Goal: Transaction & Acquisition: Download file/media

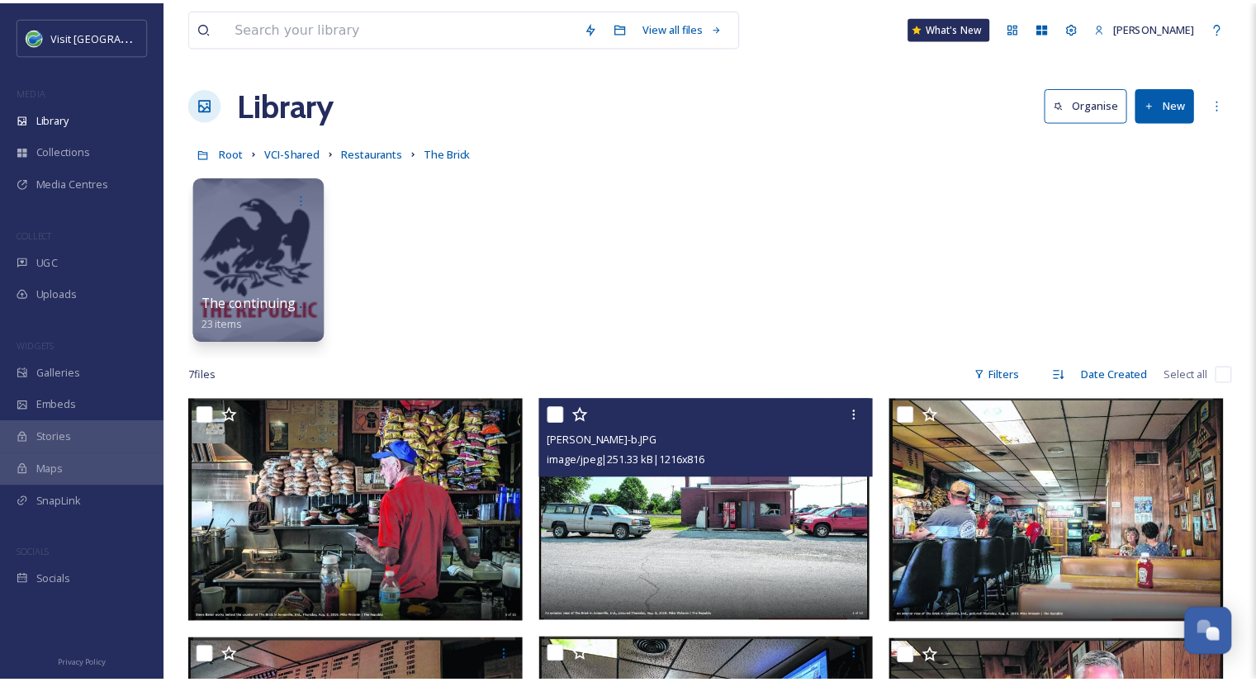
scroll to position [142, 0]
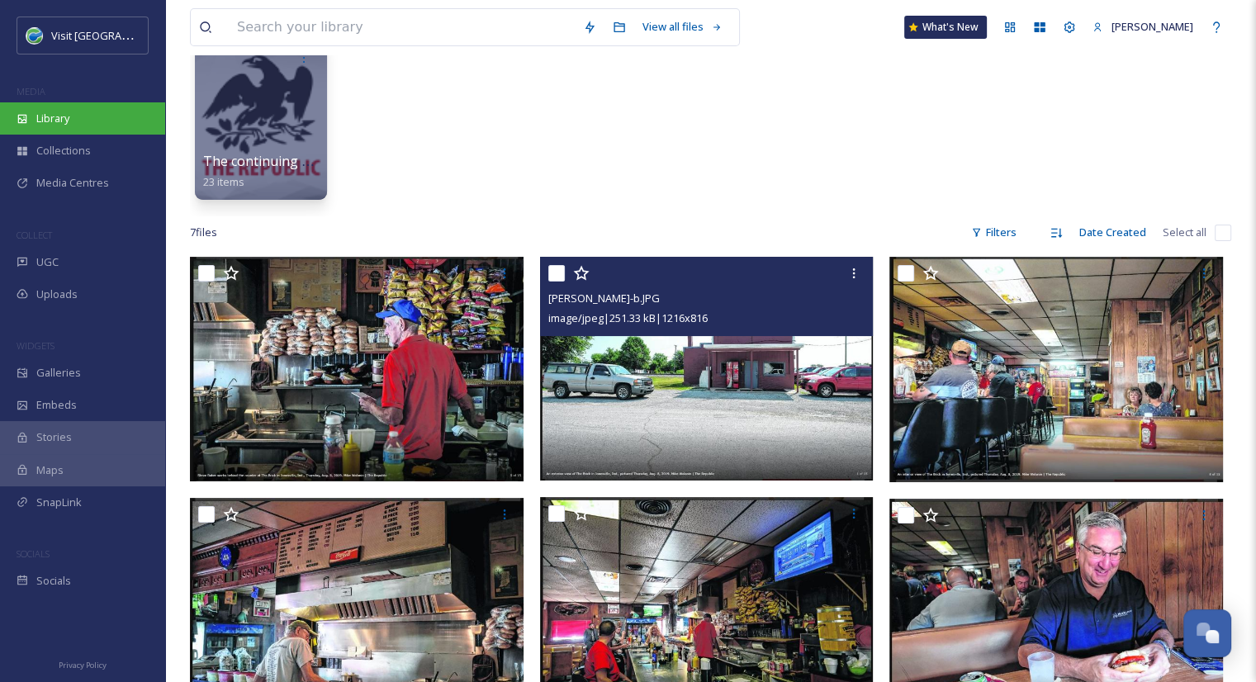
click at [102, 115] on div "Library" at bounding box center [82, 118] width 165 height 32
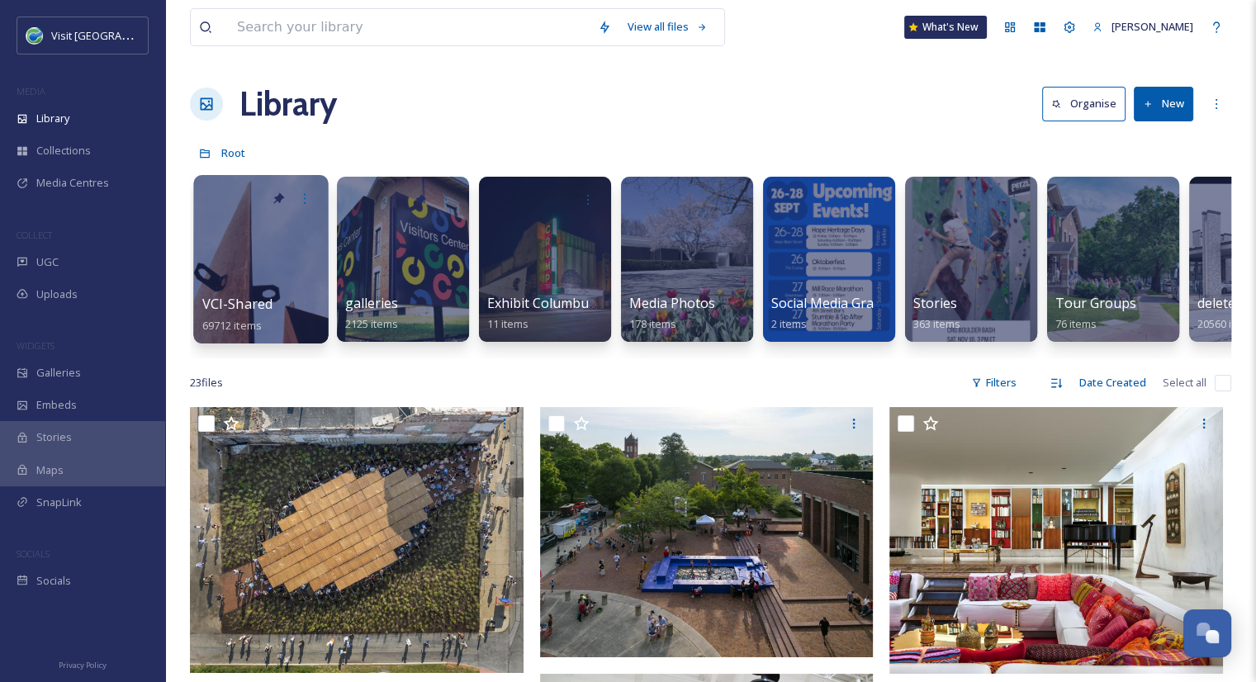
click at [274, 294] on div "VCI-Shared 69712 items" at bounding box center [261, 314] width 118 height 41
click at [392, 21] on input at bounding box center [409, 27] width 361 height 36
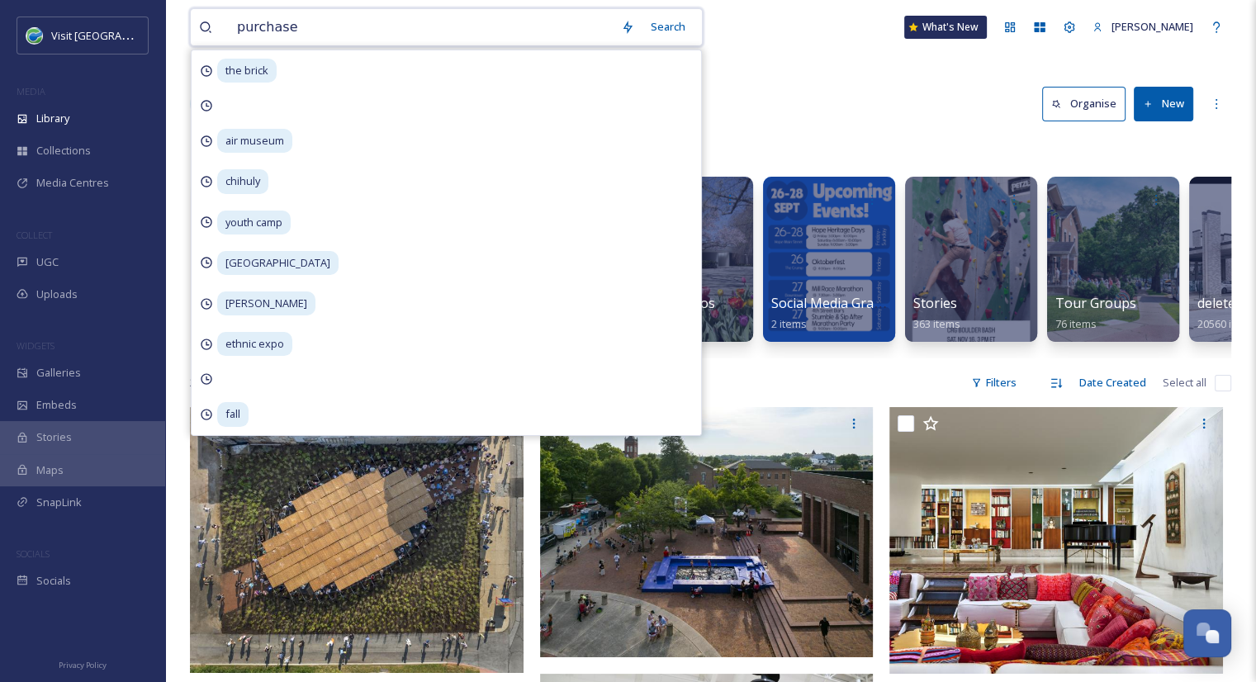
type input "purchased"
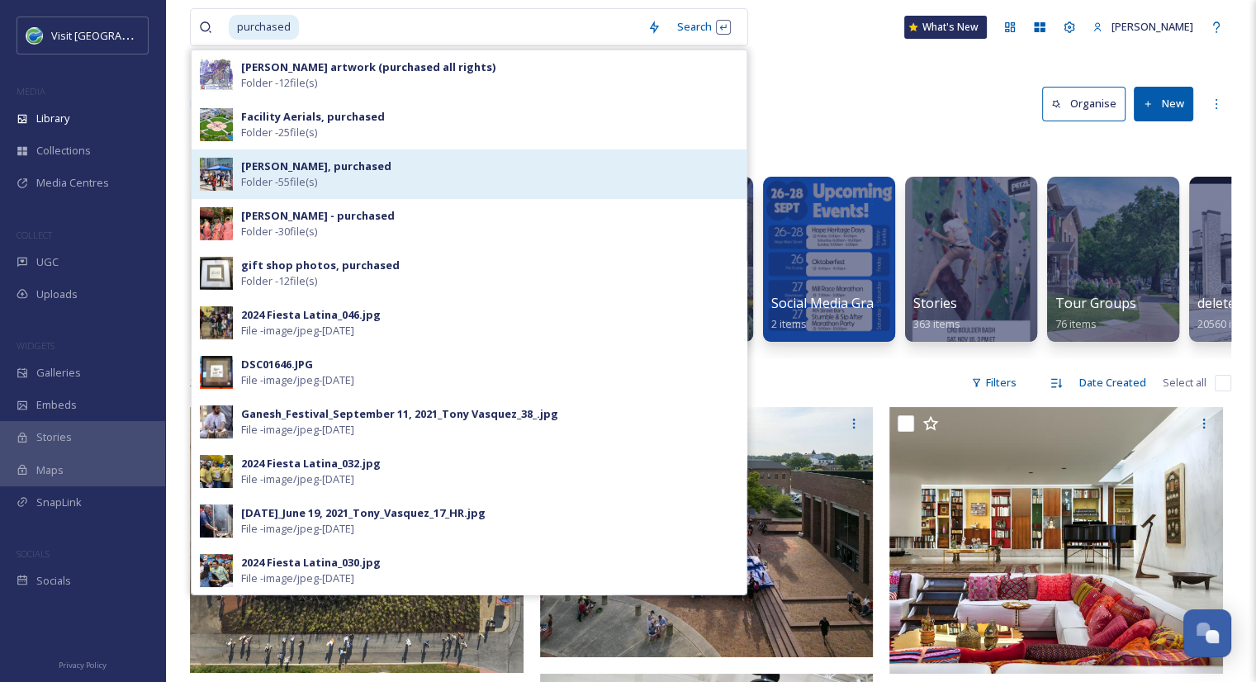
click at [444, 196] on div "[PERSON_NAME], purchased Folder - 55 file(s)" at bounding box center [469, 174] width 555 height 50
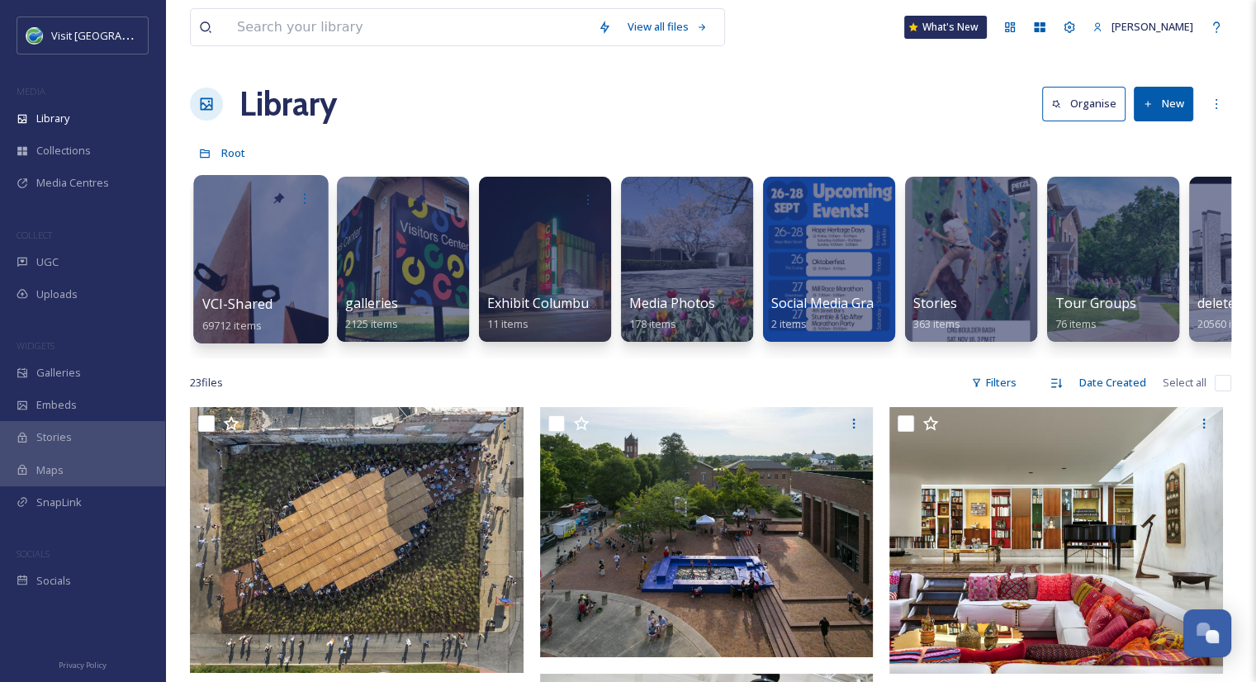
click at [262, 309] on span "VCI-Shared" at bounding box center [237, 304] width 71 height 18
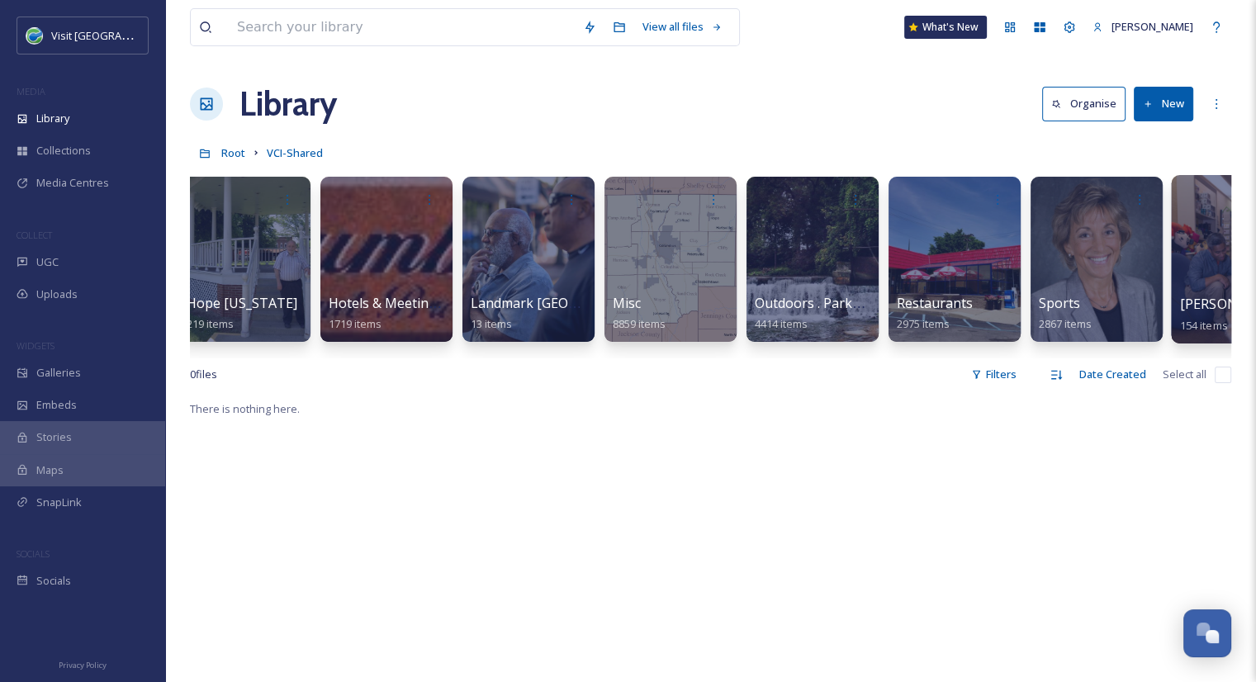
click at [1180, 318] on span "154 items" at bounding box center [1204, 324] width 48 height 15
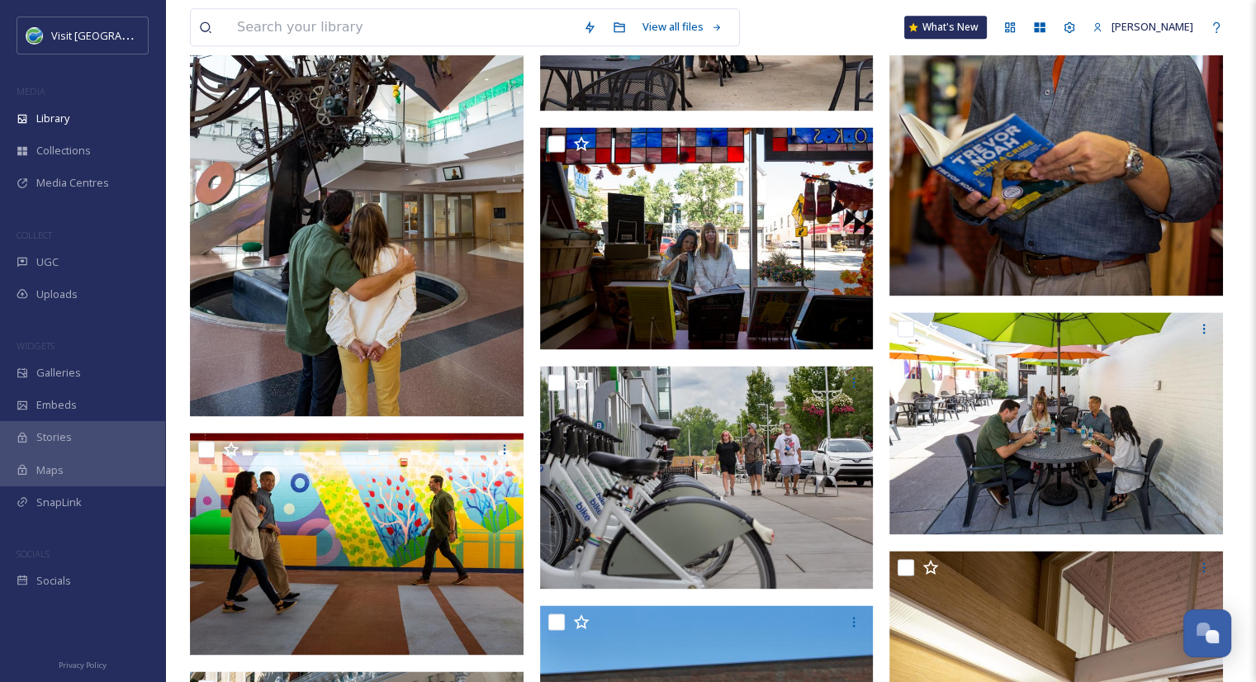
scroll to position [2275, 0]
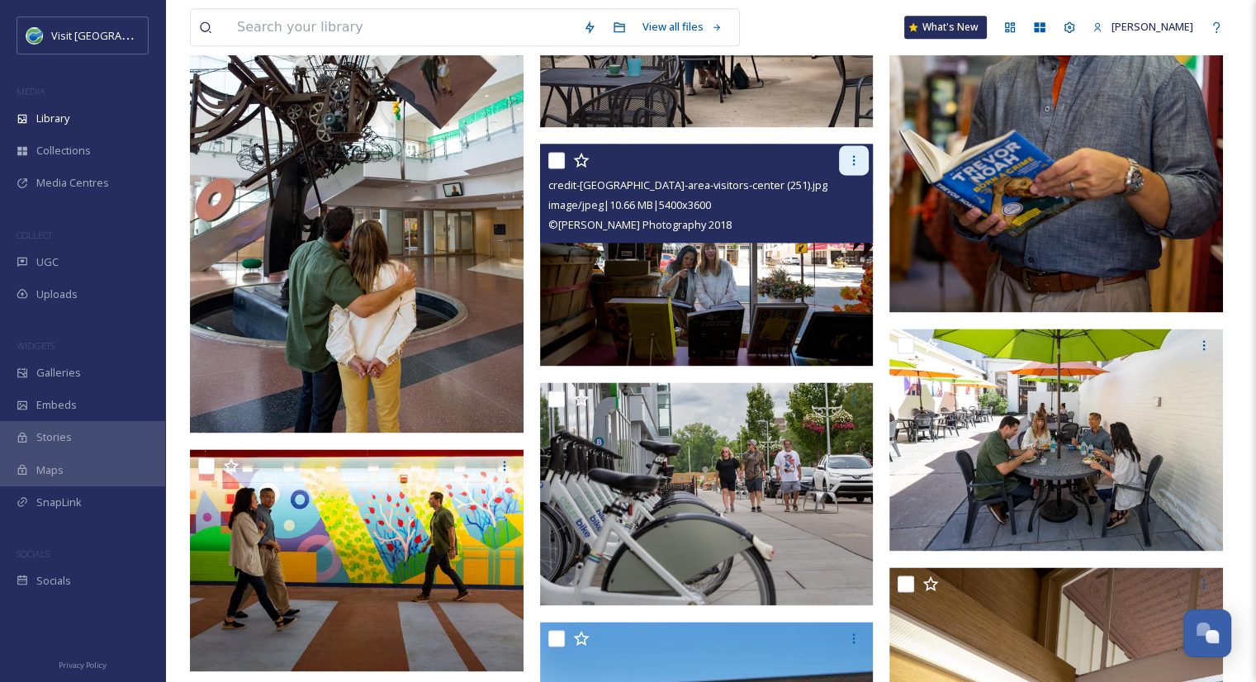
click at [857, 159] on icon at bounding box center [853, 160] width 13 height 13
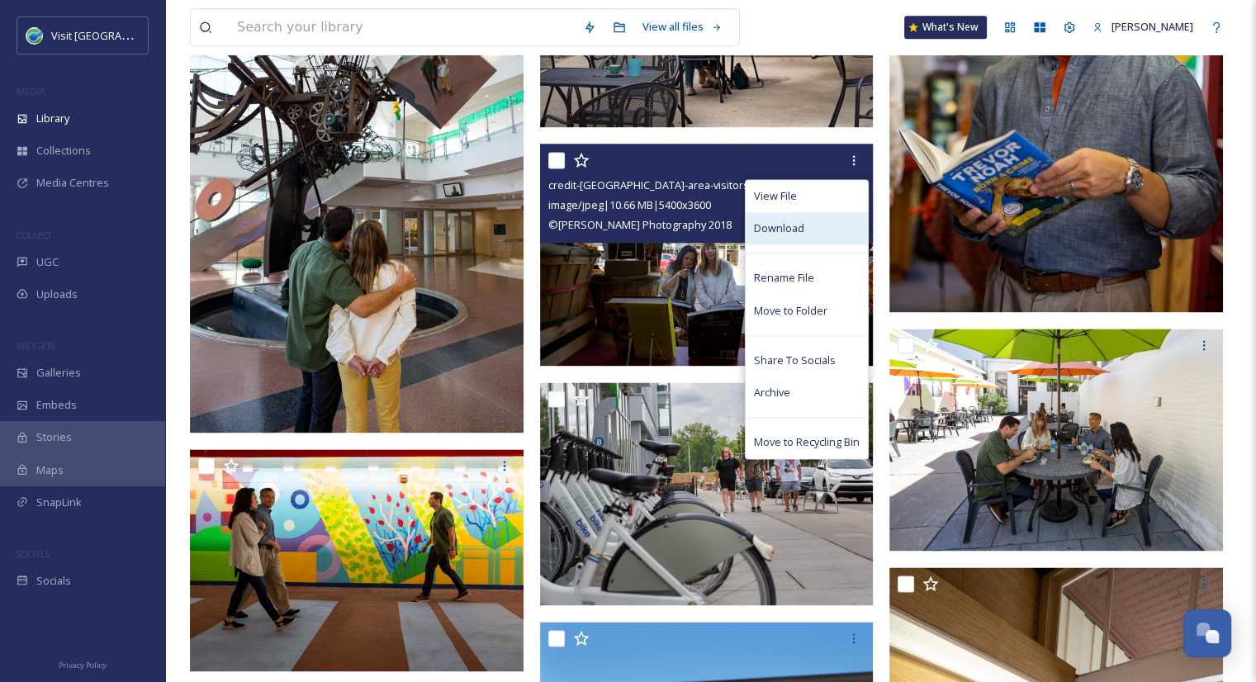
click at [811, 226] on div "Download" at bounding box center [807, 228] width 122 height 32
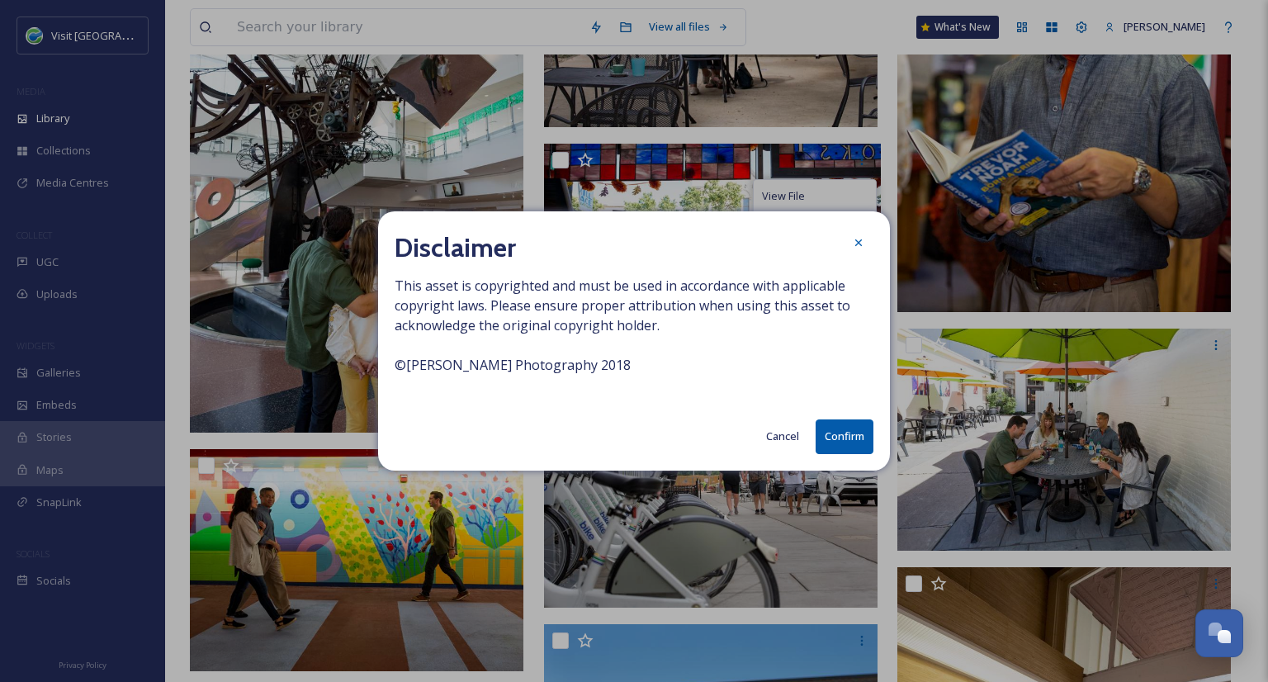
click at [845, 439] on button "Confirm" at bounding box center [845, 436] width 58 height 34
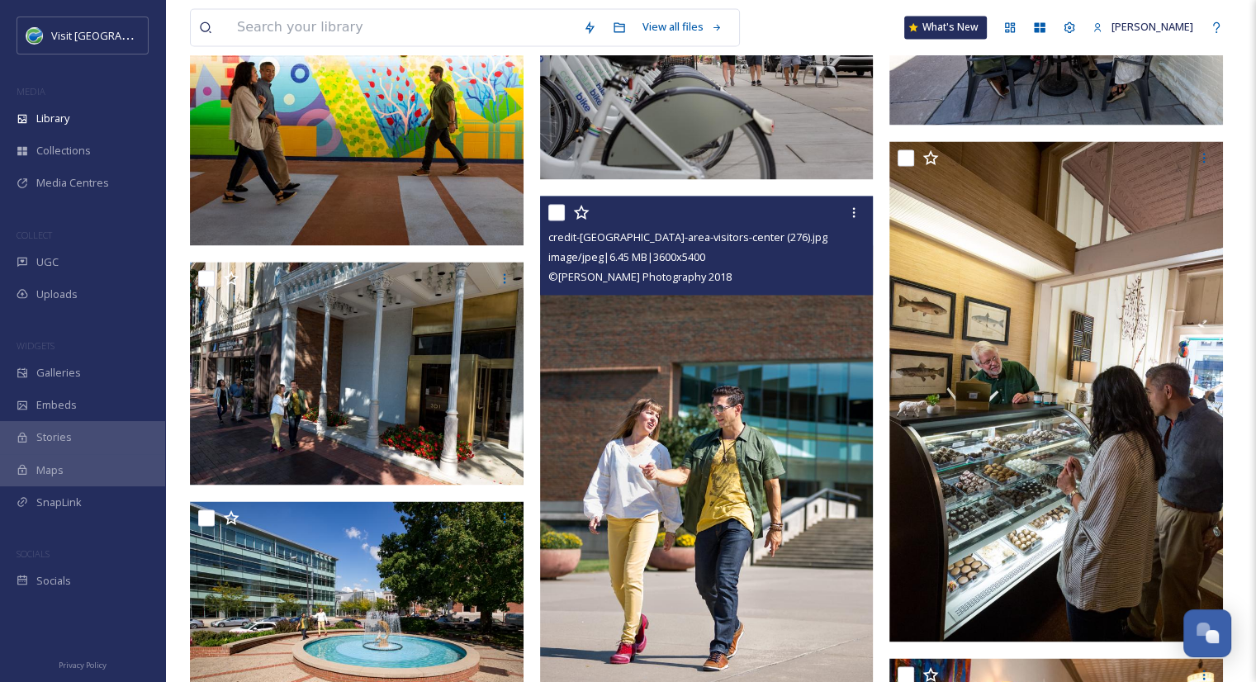
scroll to position [2703, 0]
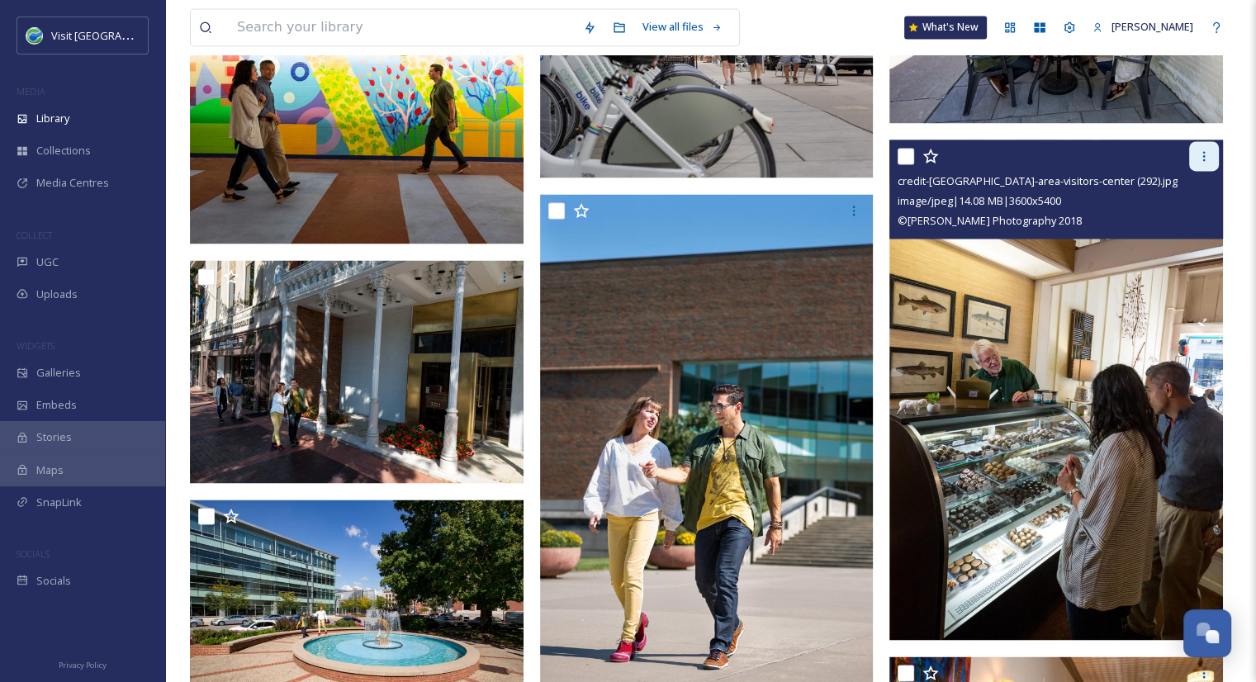
click at [1206, 159] on icon at bounding box center [1203, 155] width 13 height 13
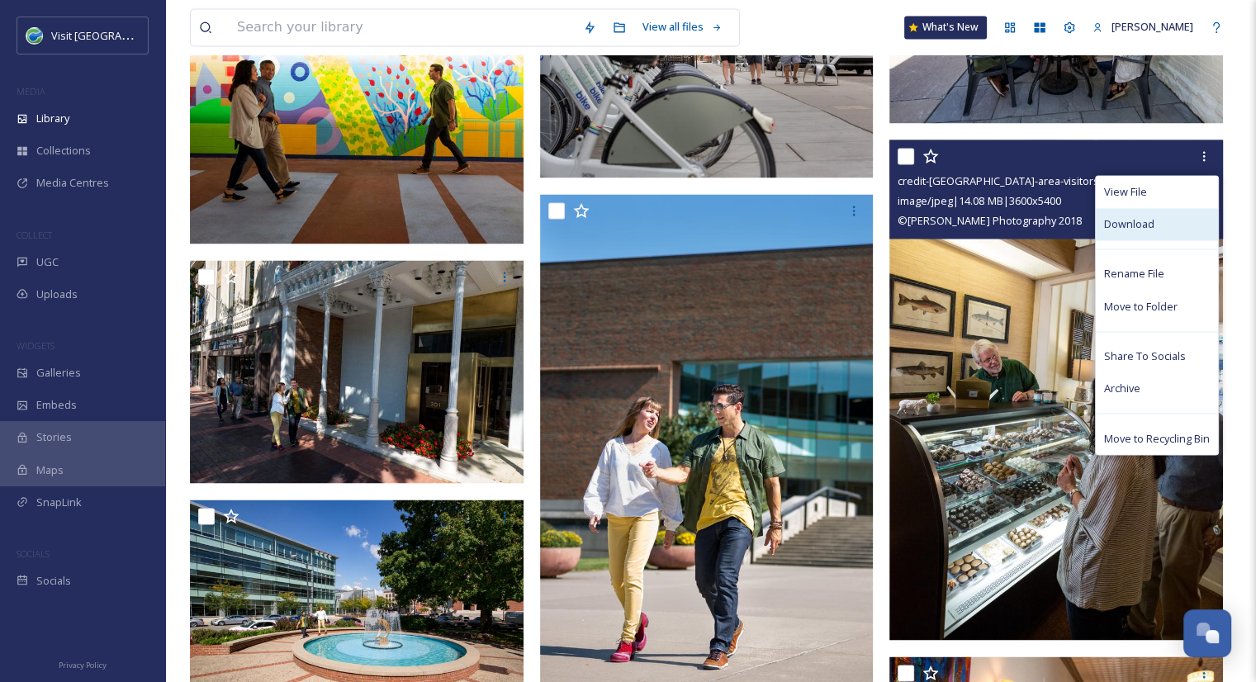
click at [1132, 225] on span "Download" at bounding box center [1129, 224] width 50 height 16
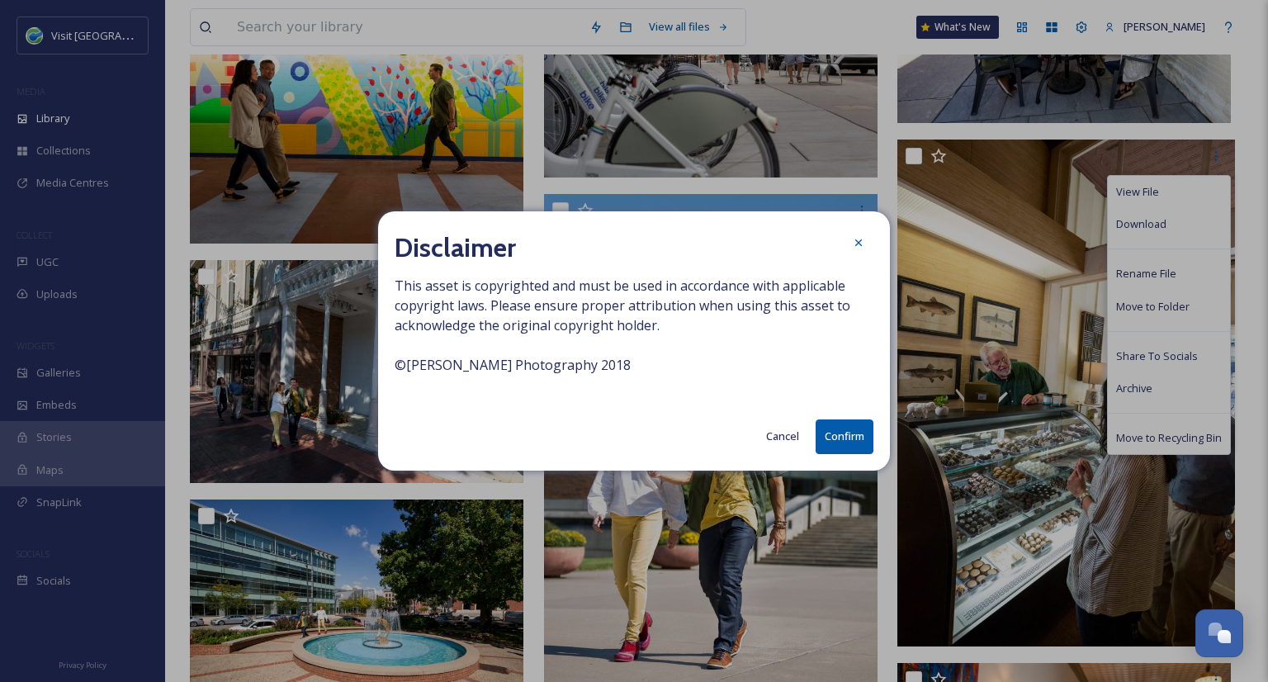
click at [829, 440] on button "Confirm" at bounding box center [845, 436] width 58 height 34
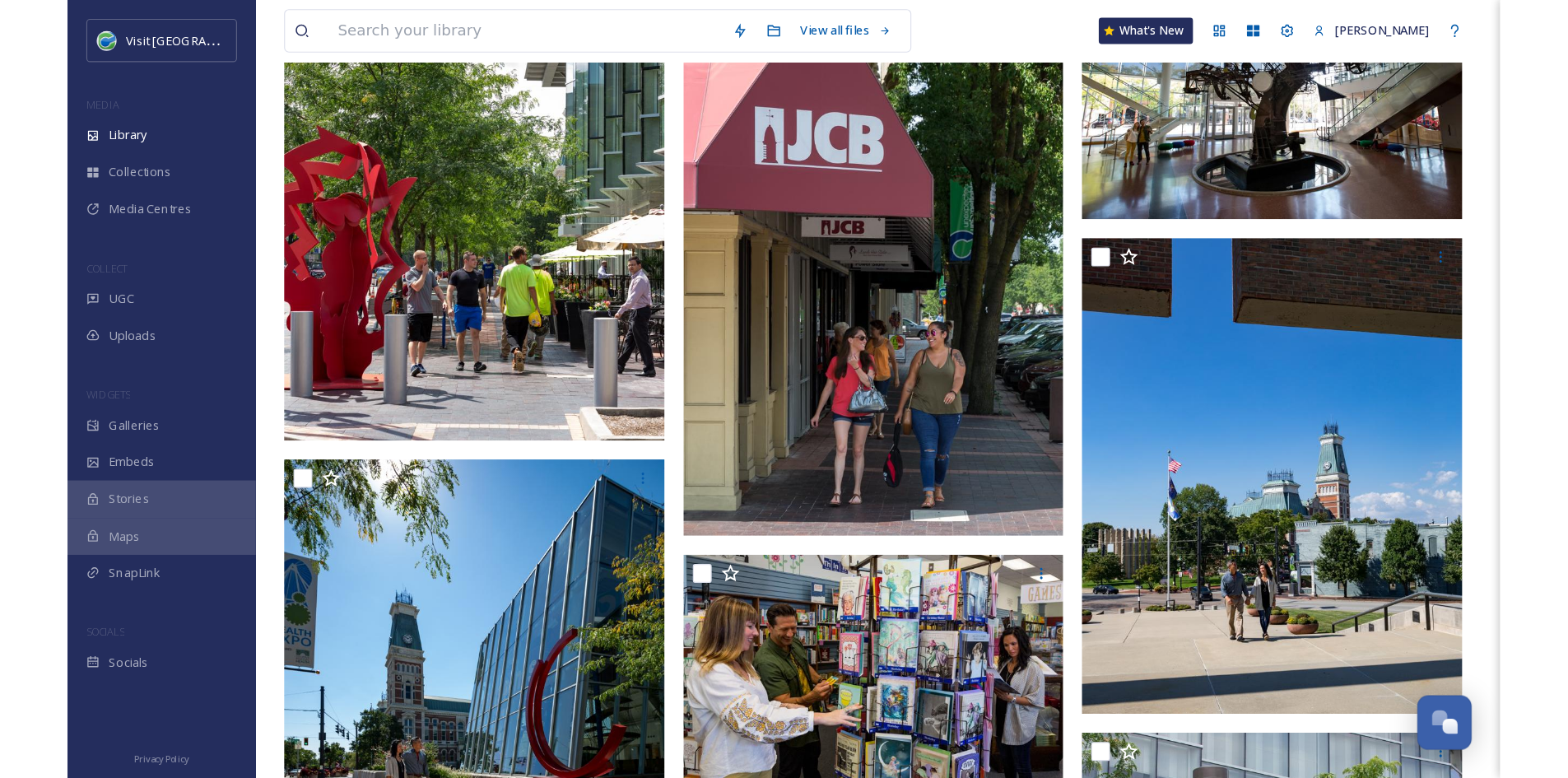
scroll to position [0, 0]
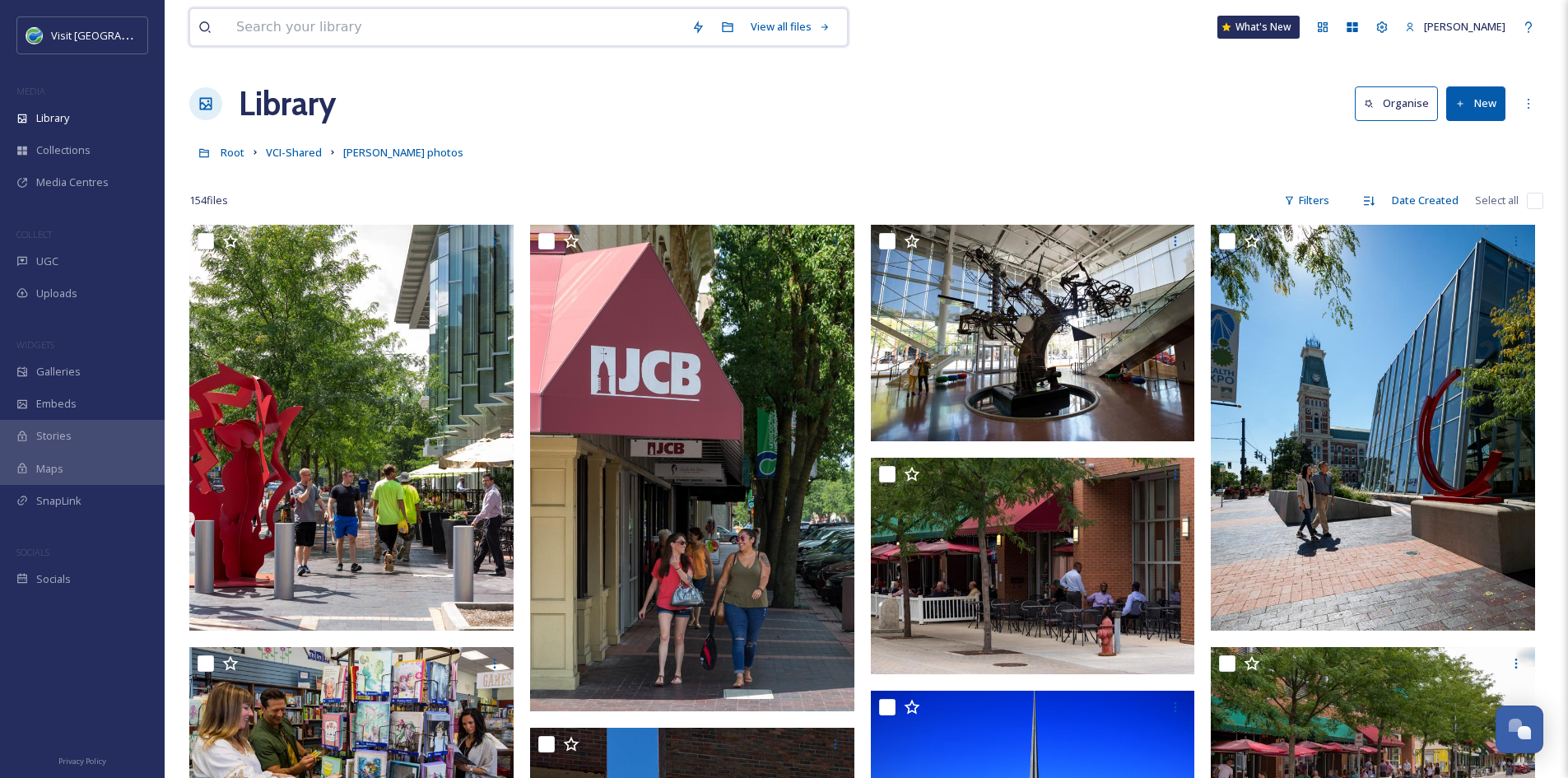
click at [330, 26] on input at bounding box center [456, 27] width 456 height 36
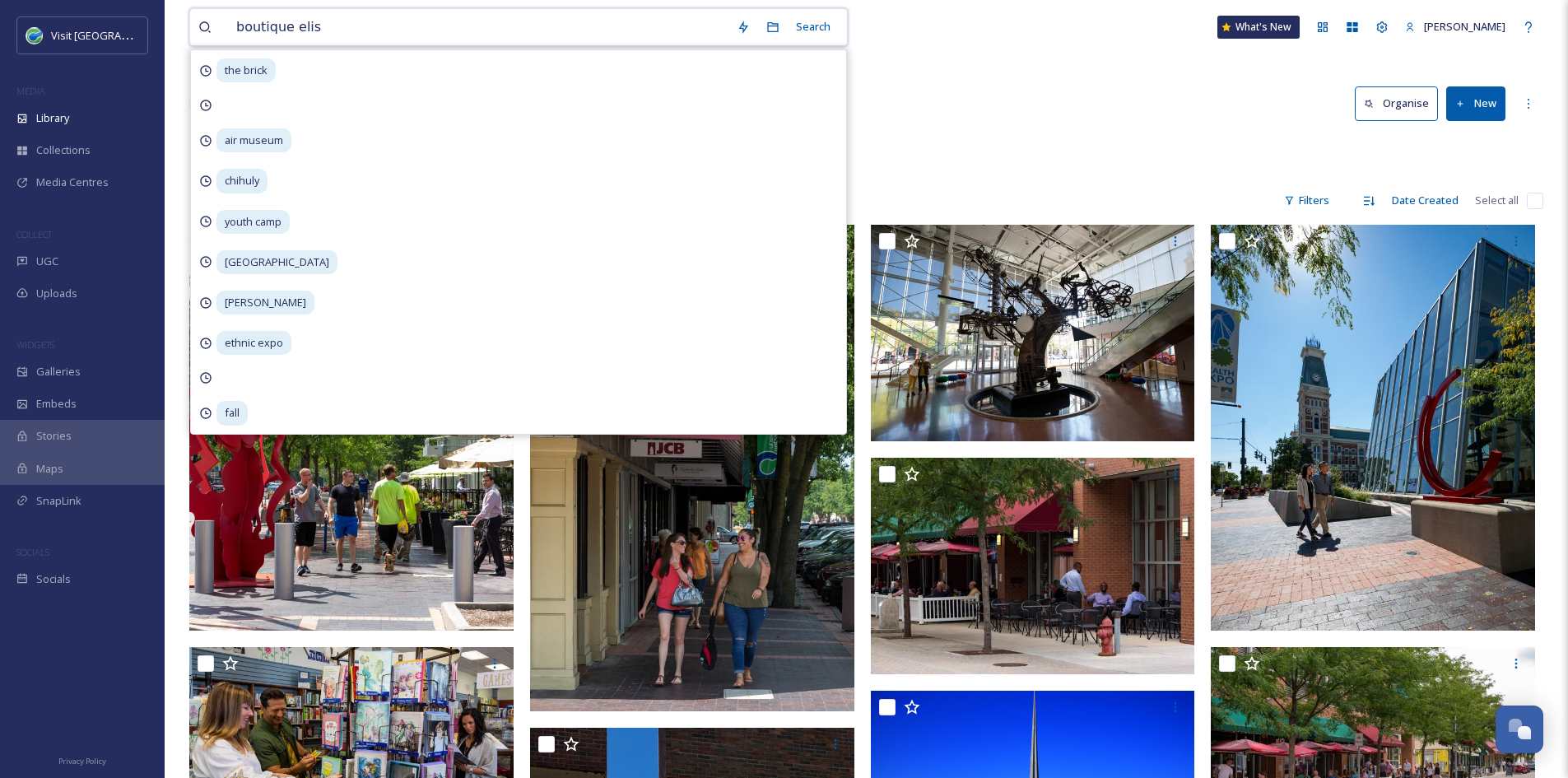
type input "boutique elise"
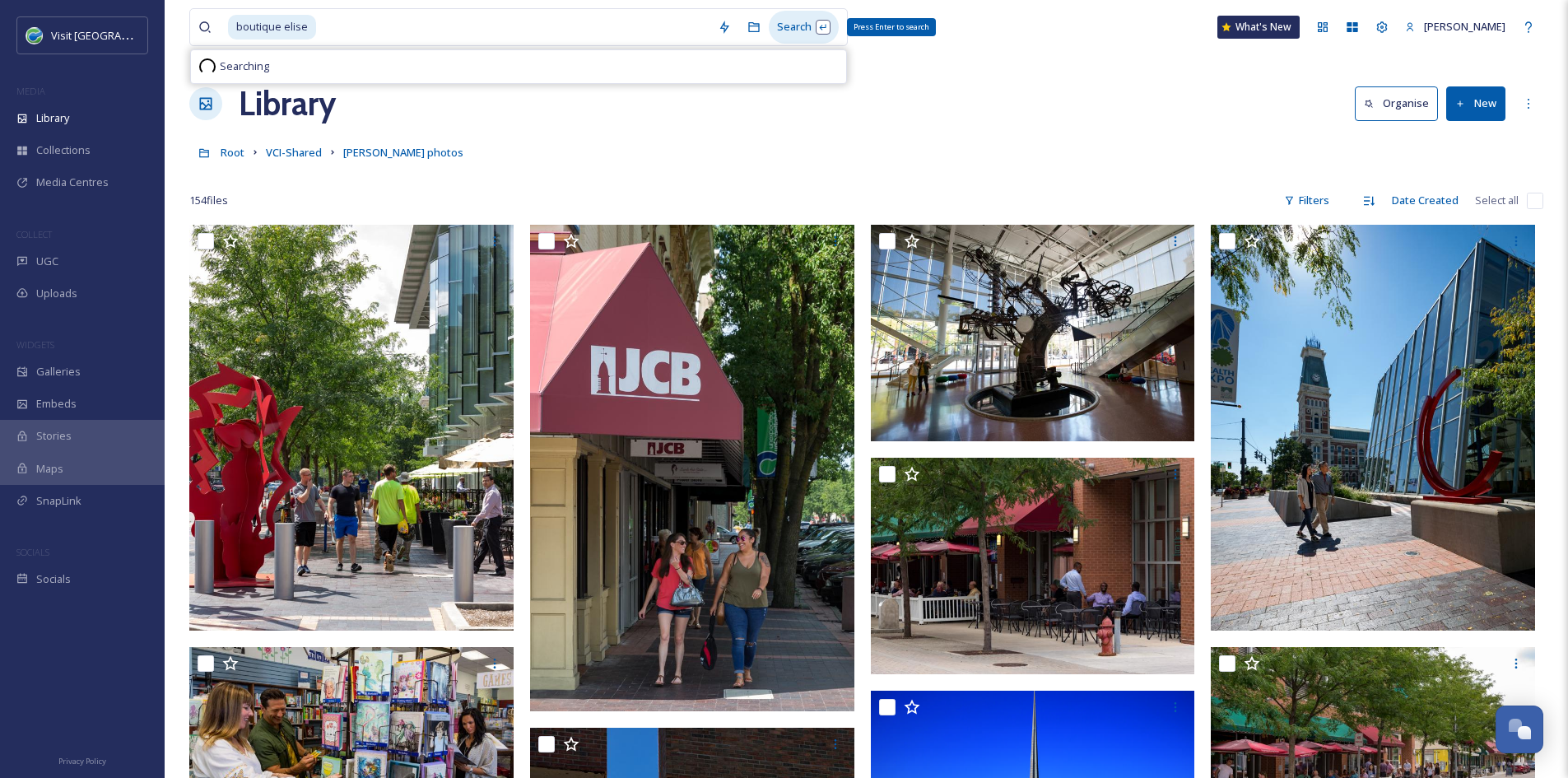
click at [812, 33] on div "Search Press Enter to search" at bounding box center [803, 27] width 70 height 32
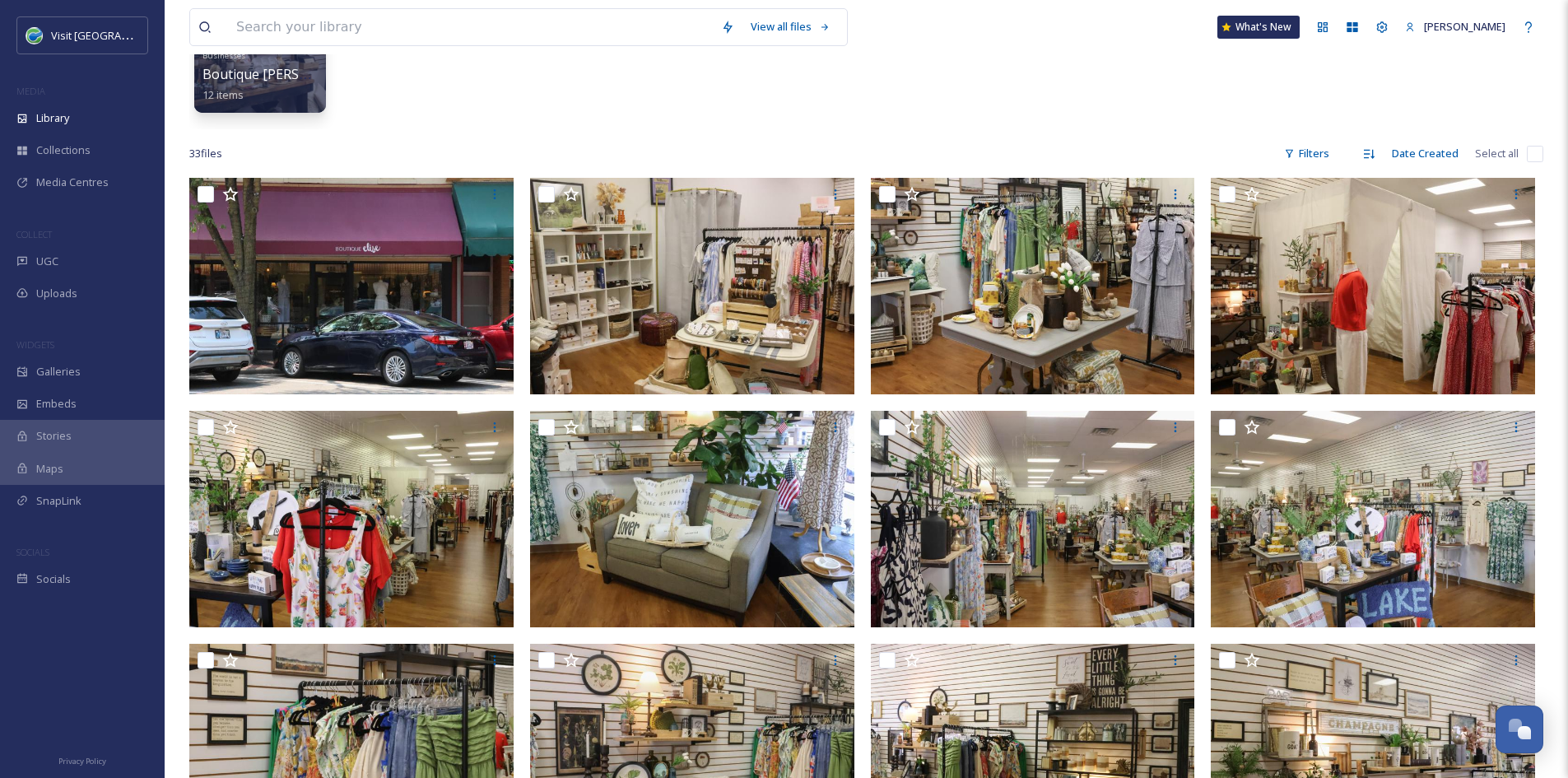
scroll to position [198, 0]
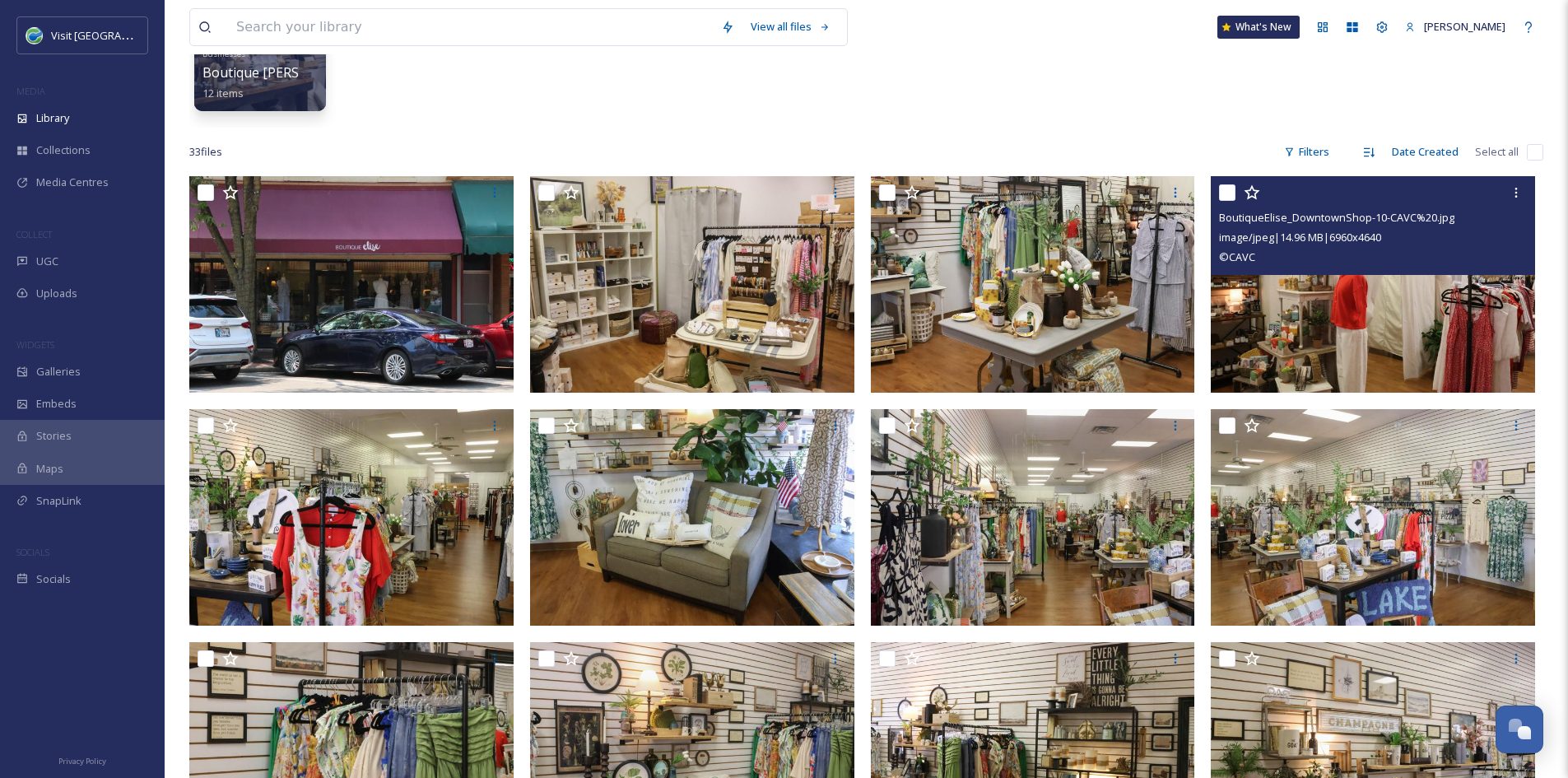
click at [1263, 286] on img at bounding box center [1373, 284] width 324 height 216
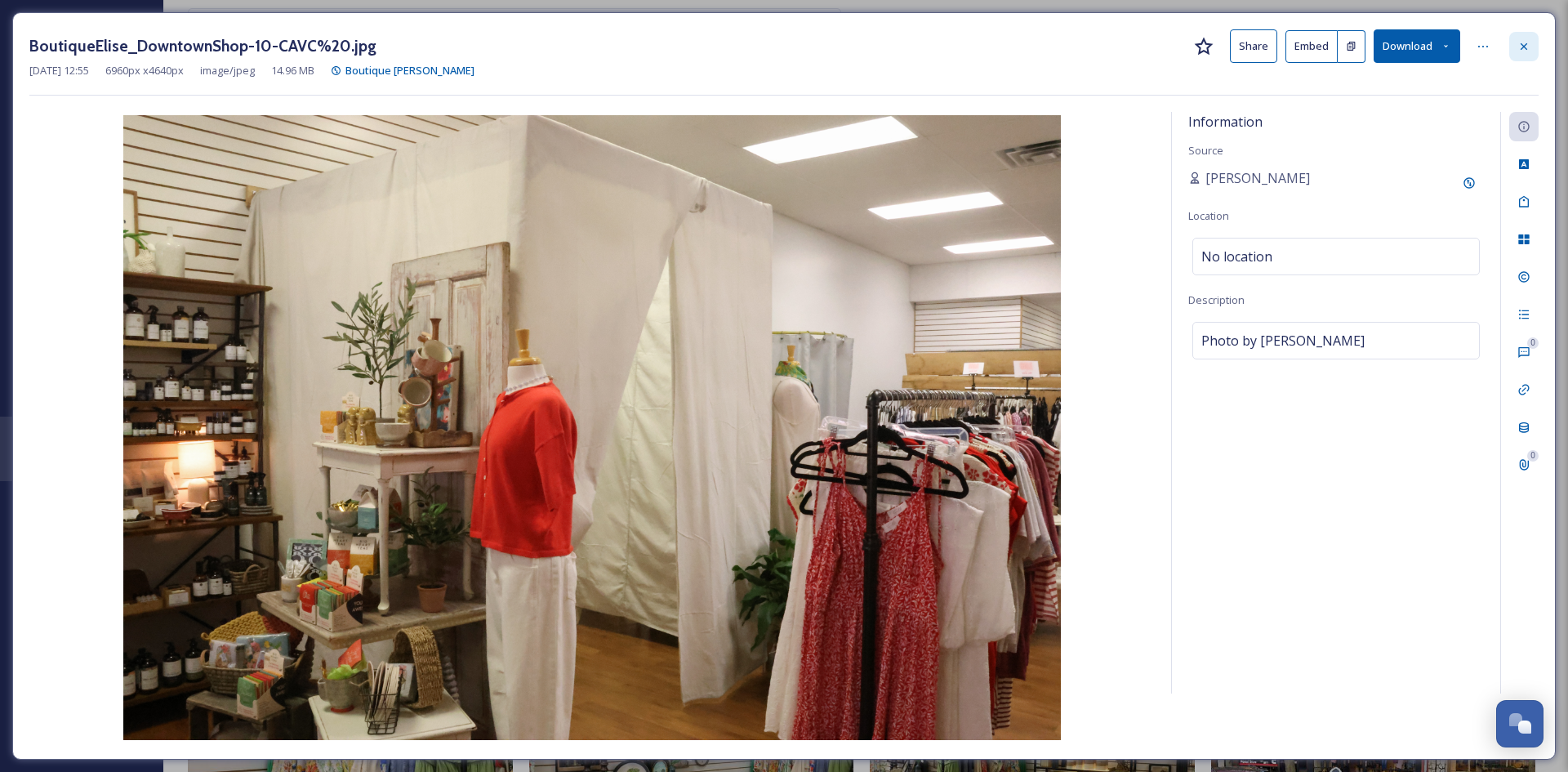
click at [1253, 45] on icon at bounding box center [1523, 46] width 13 height 13
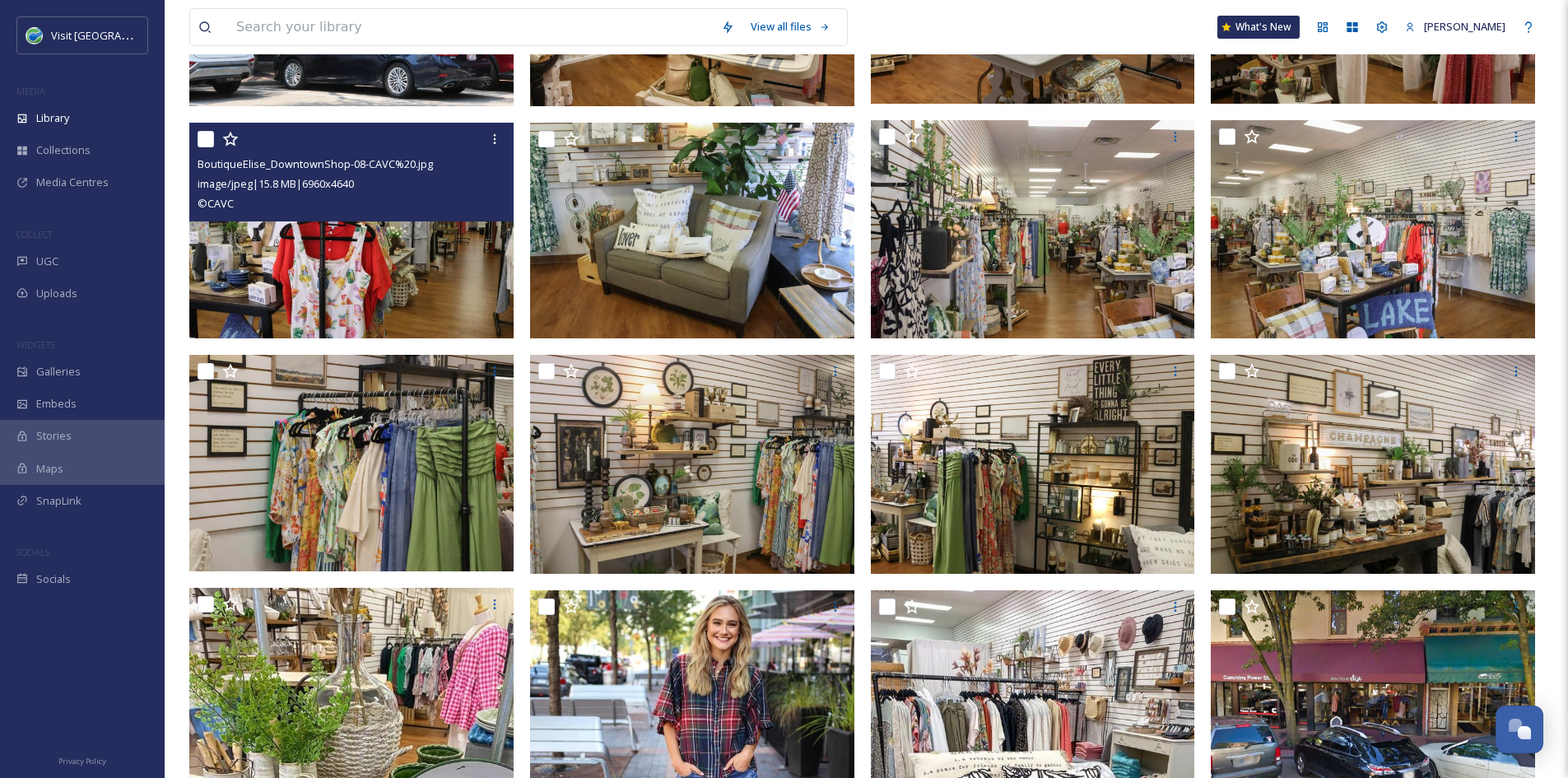
scroll to position [489, 0]
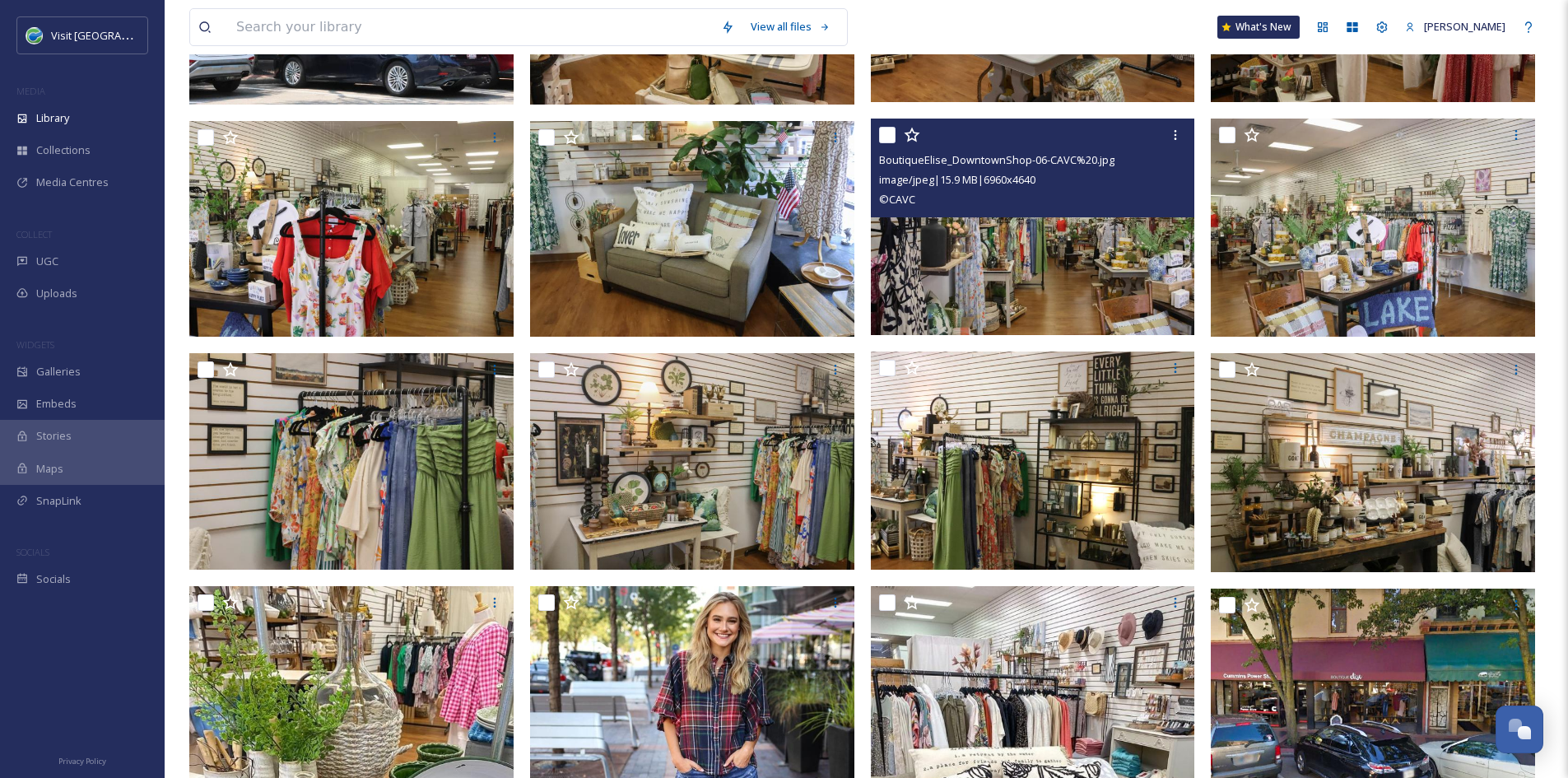
click at [1023, 270] on img at bounding box center [1033, 226] width 324 height 216
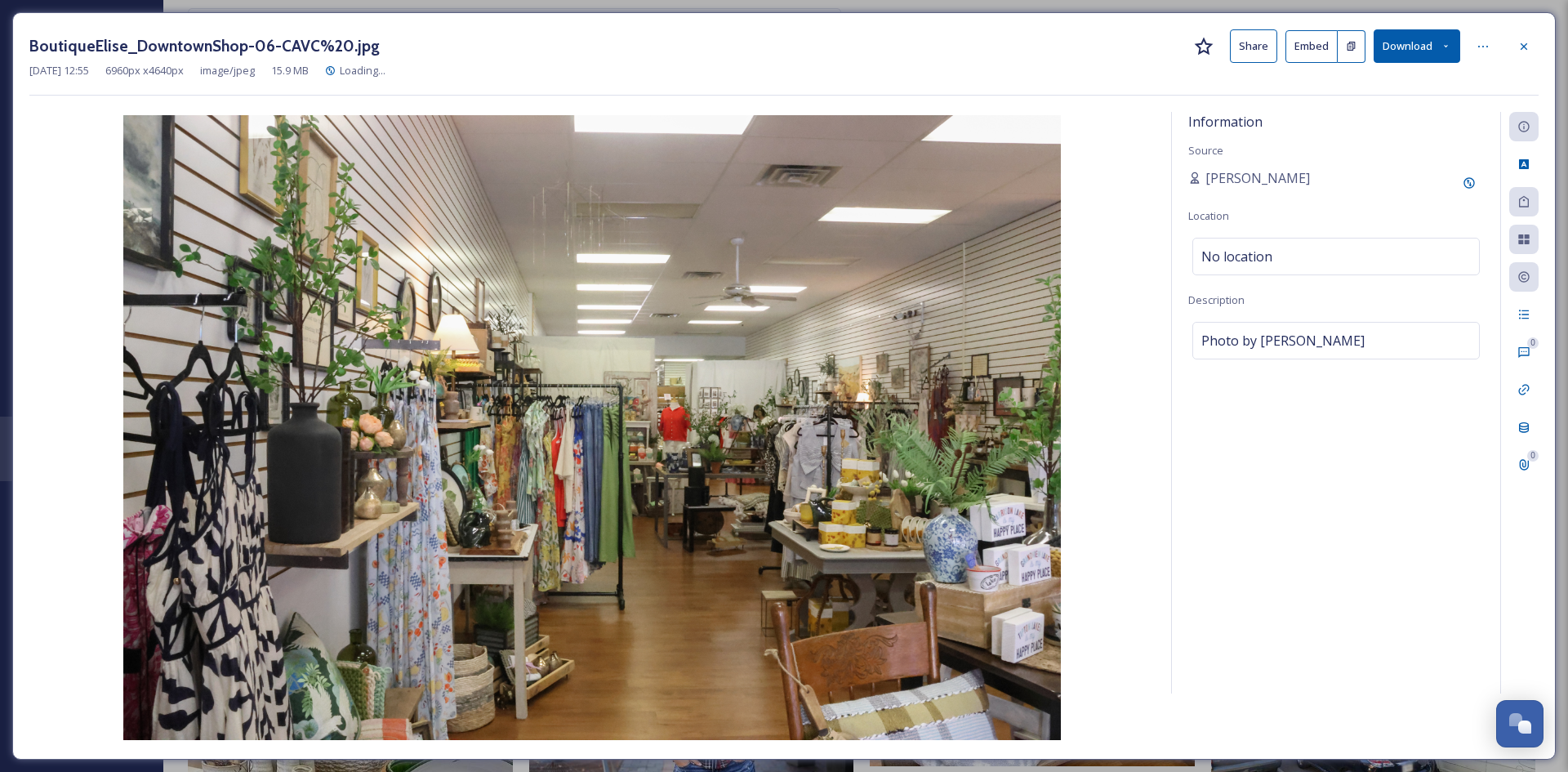
click at [1253, 45] on button "Download" at bounding box center [1418, 47] width 87 height 34
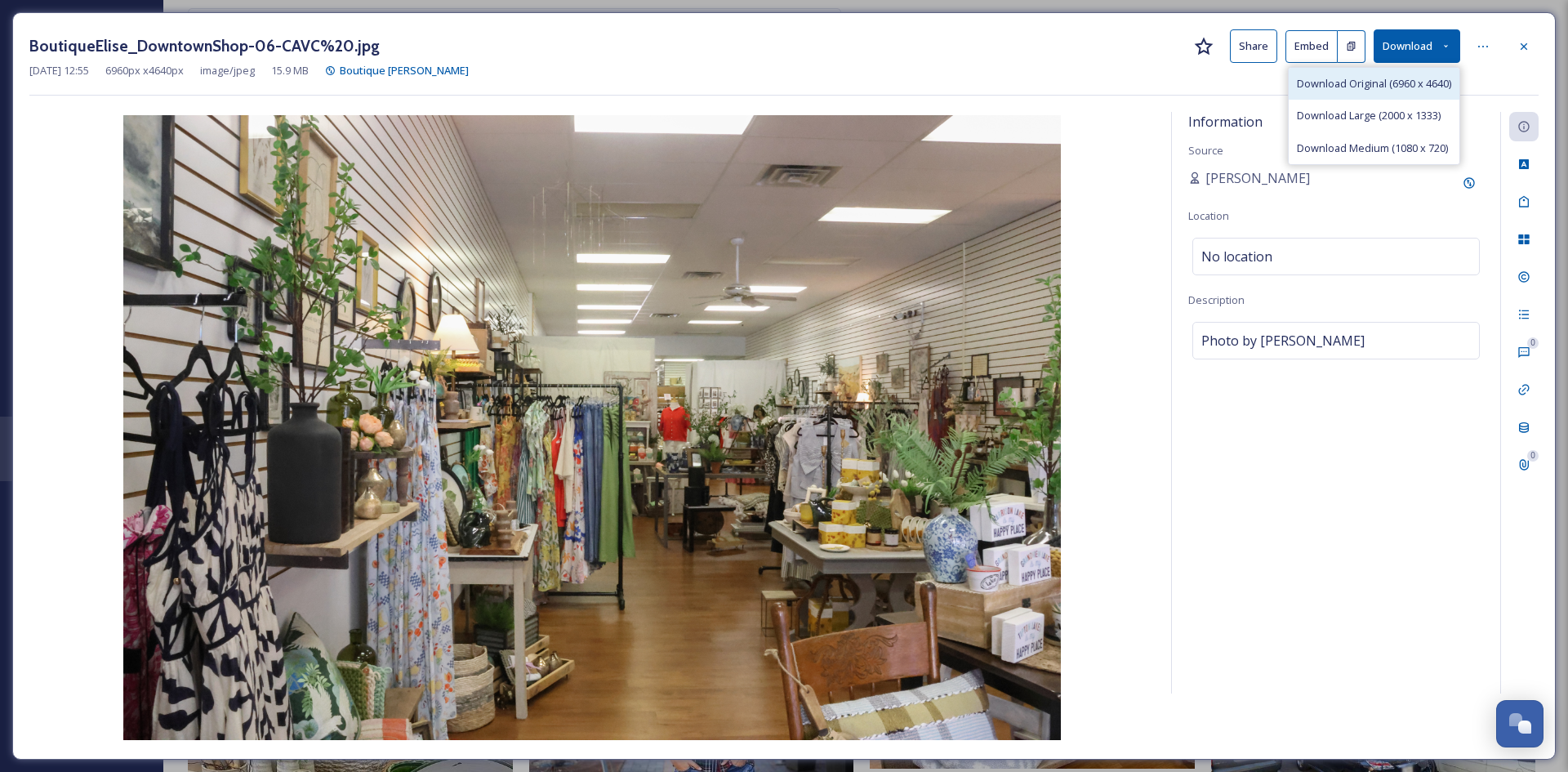
click at [1253, 83] on span "Download Original (6960 x 4640)" at bounding box center [1374, 84] width 154 height 16
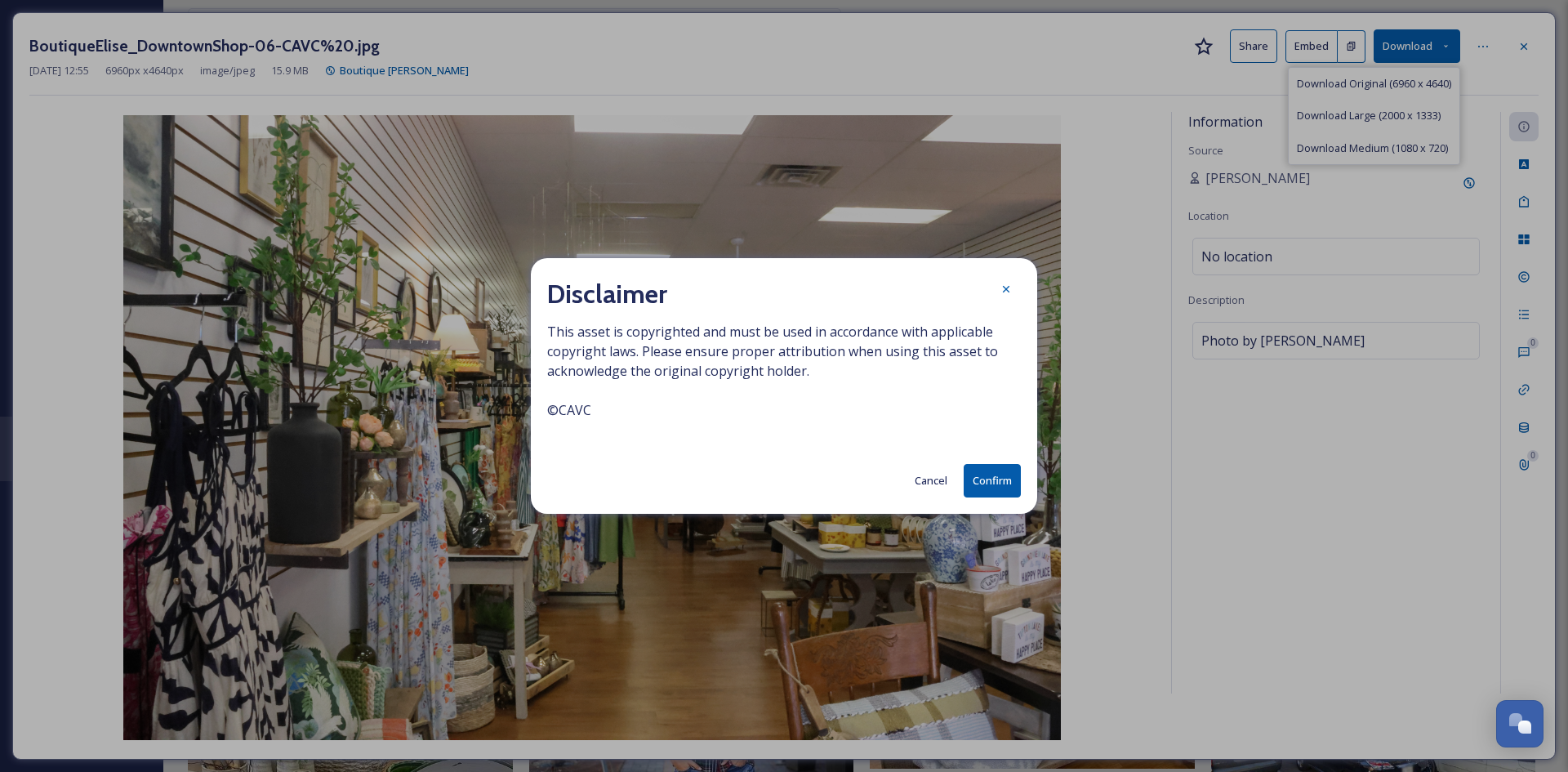
click at [1005, 476] on button "Confirm" at bounding box center [992, 481] width 57 height 34
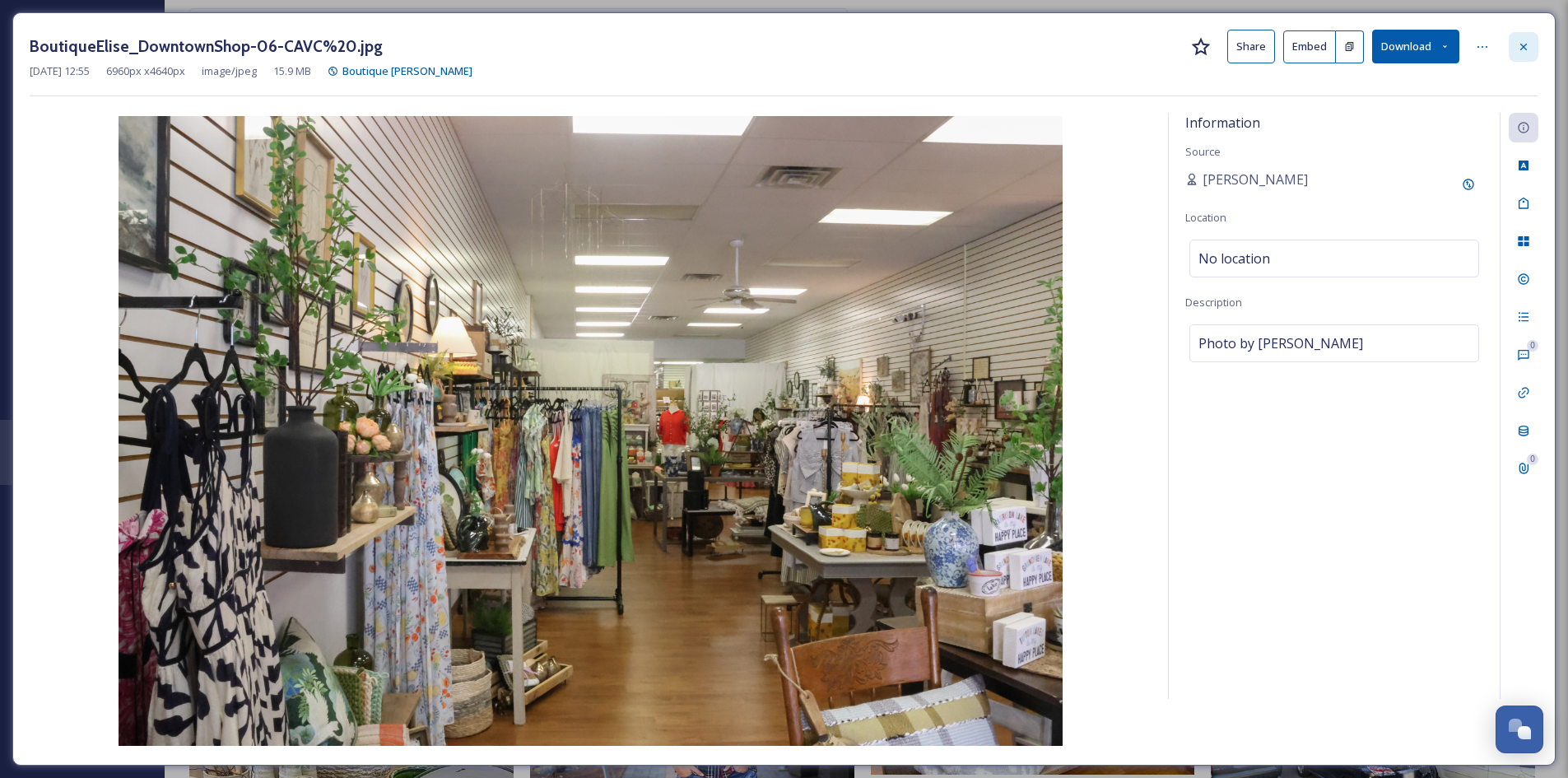
click at [1263, 48] on icon at bounding box center [1523, 46] width 13 height 13
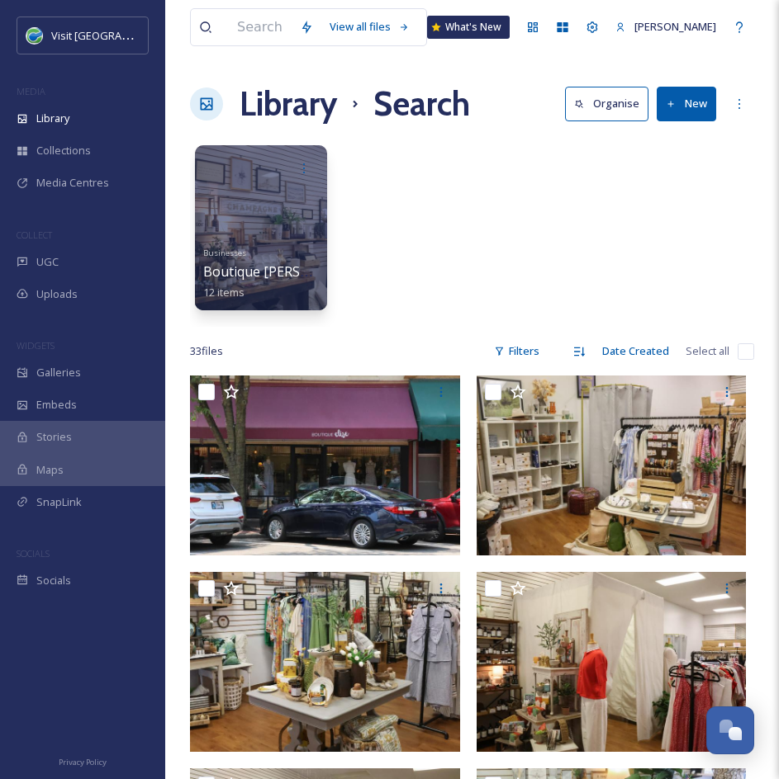
click at [542, 232] on div "Businesses Boutique Elise 12 items" at bounding box center [472, 232] width 564 height 190
click at [276, 29] on input at bounding box center [260, 27] width 63 height 36
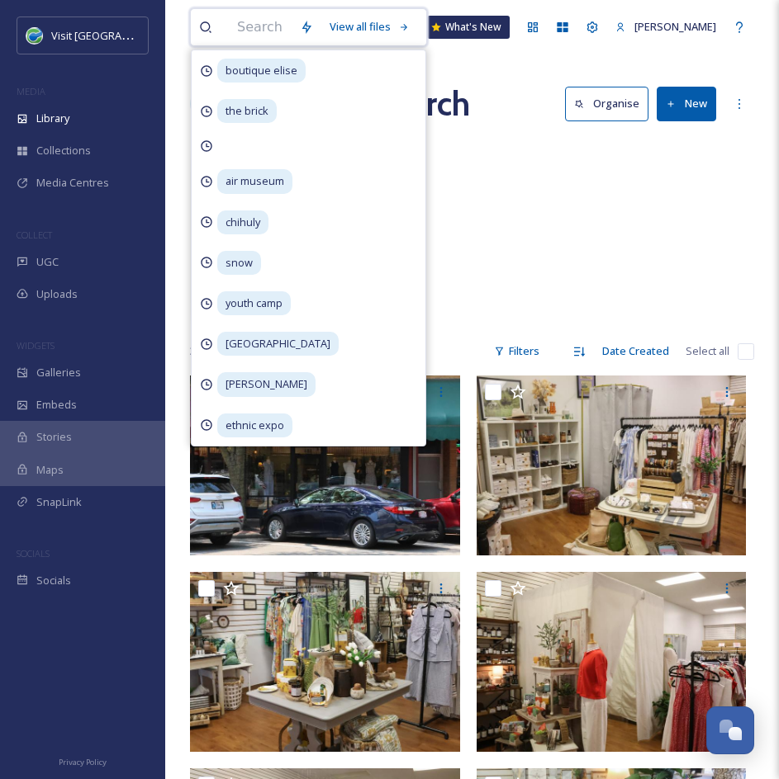
type input "e"
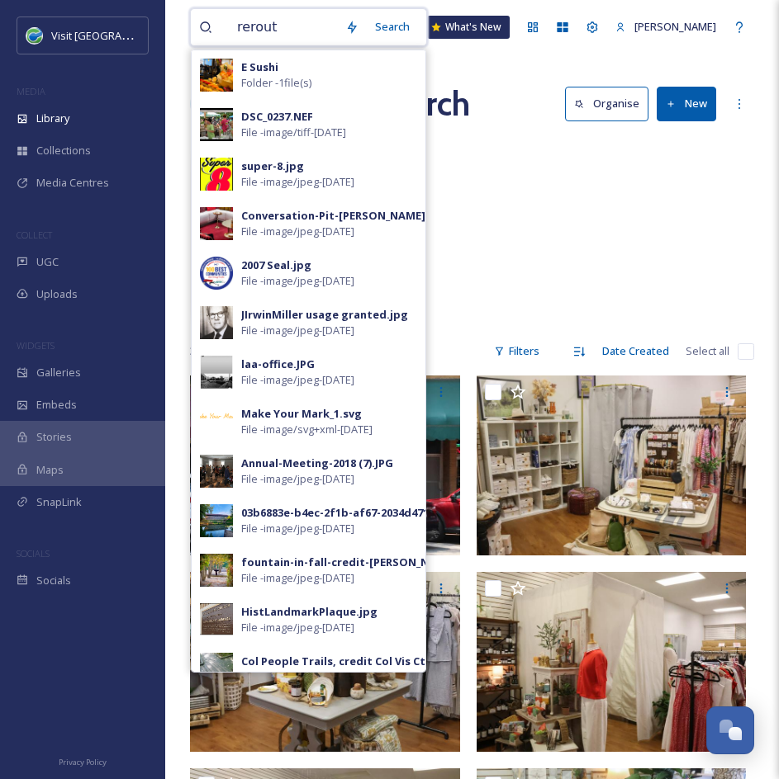
type input "reroute"
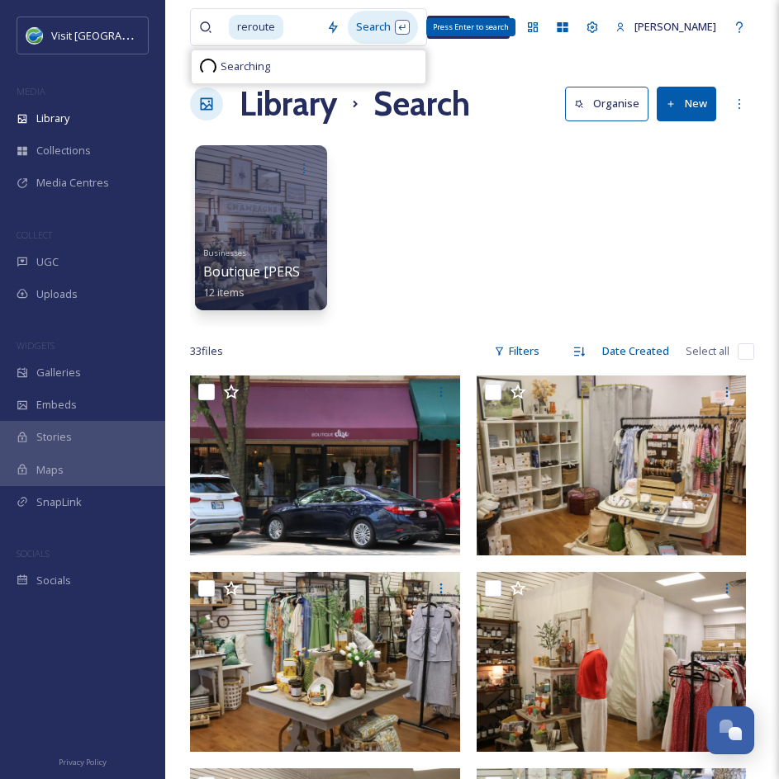
click at [389, 26] on div "Search Press Enter to search" at bounding box center [383, 27] width 70 height 32
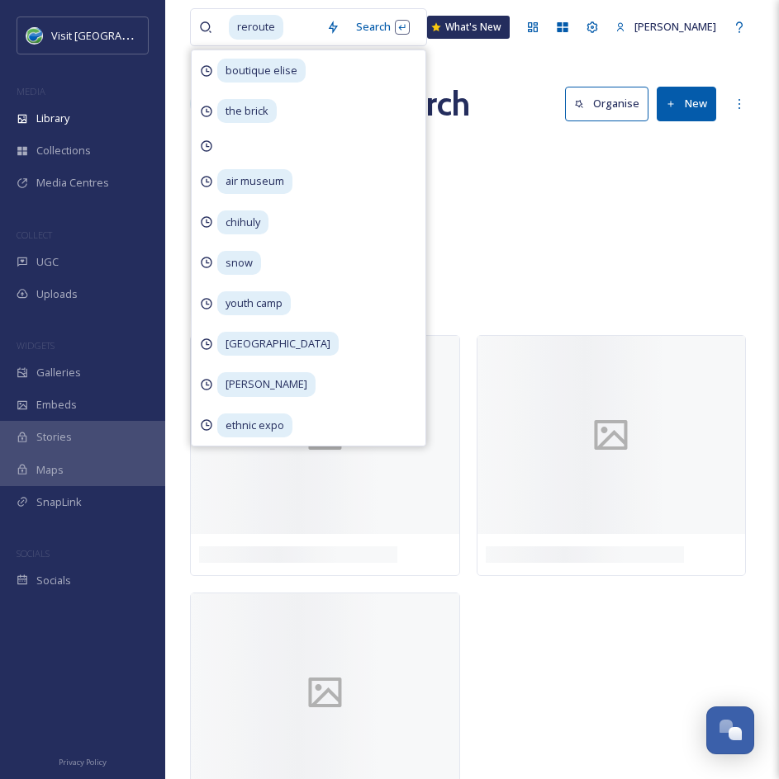
click at [516, 71] on div "reroute Search boutique elise the brick air museum chihuly snow youth camp [GEO…" at bounding box center [471, 421] width 613 height 842
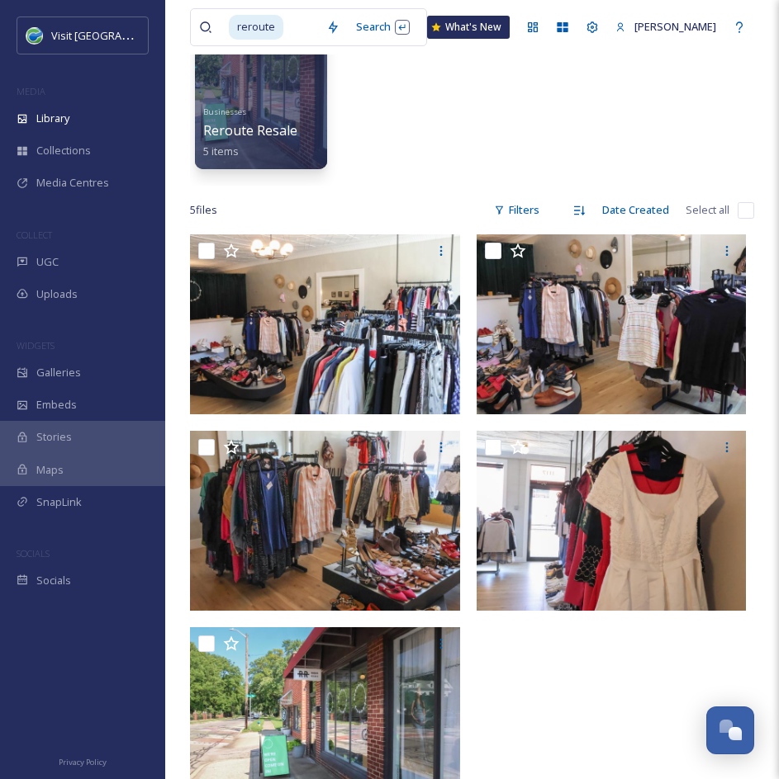
scroll to position [140, 0]
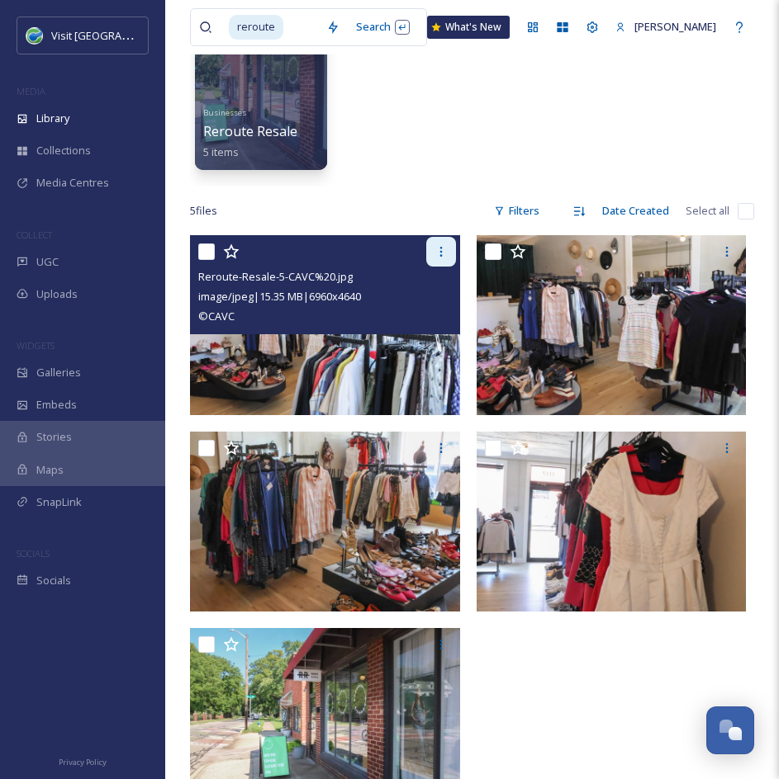
click at [441, 253] on icon at bounding box center [440, 252] width 2 height 10
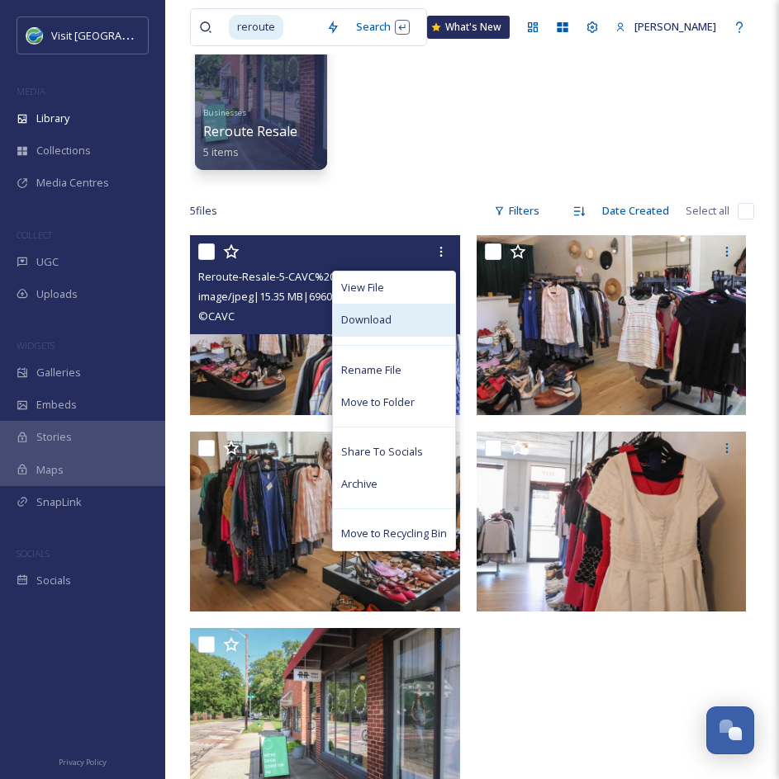
click at [389, 321] on span "Download" at bounding box center [366, 320] width 50 height 16
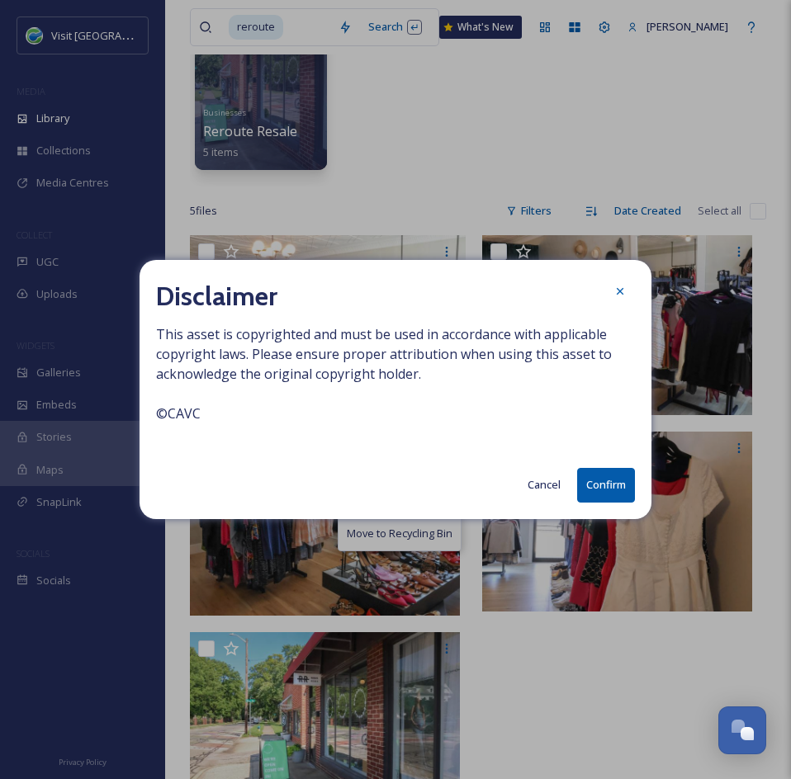
click at [617, 485] on button "Confirm" at bounding box center [606, 485] width 58 height 34
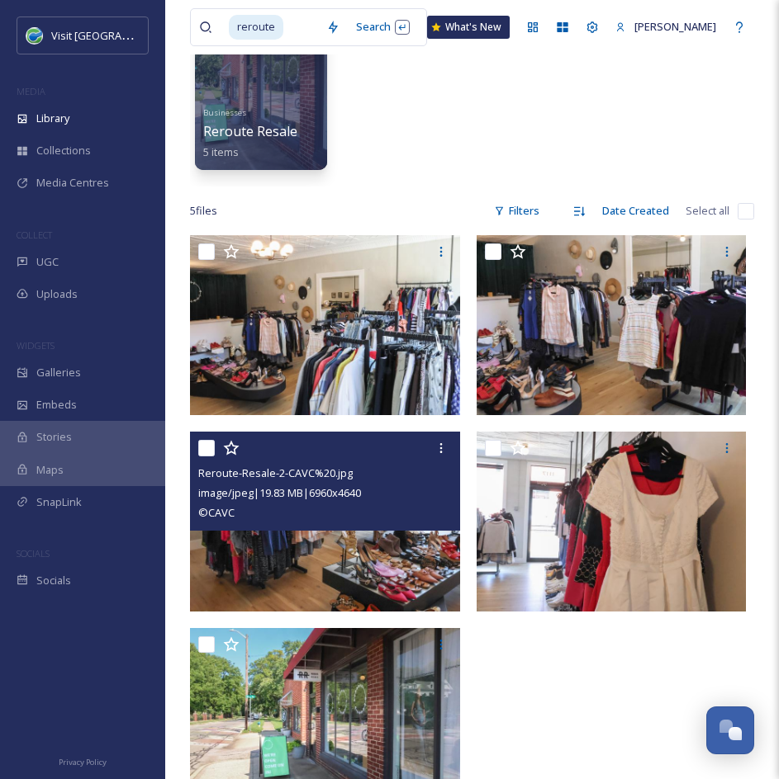
scroll to position [0, 0]
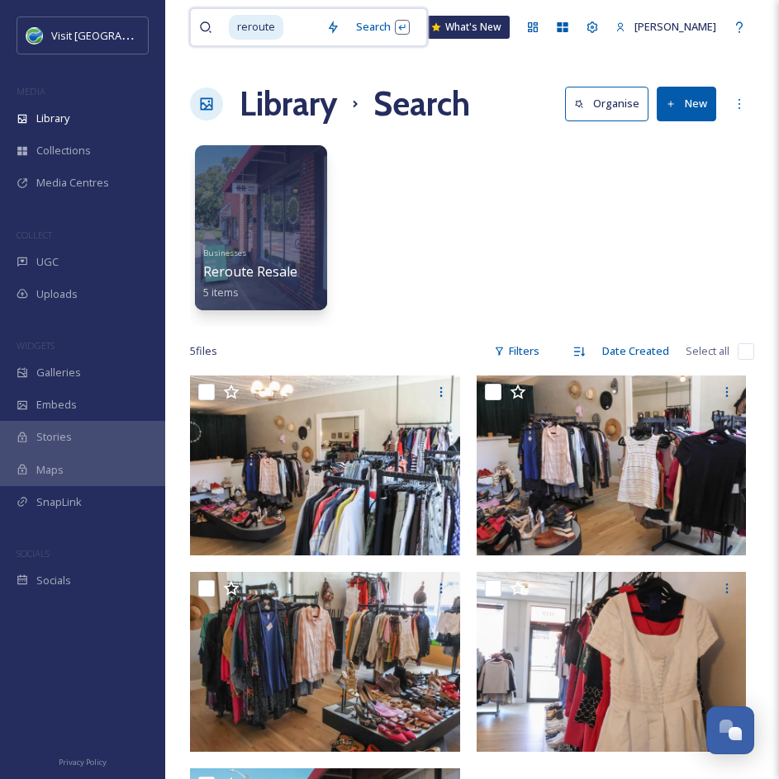
click at [294, 26] on input at bounding box center [301, 27] width 33 height 36
type input "r"
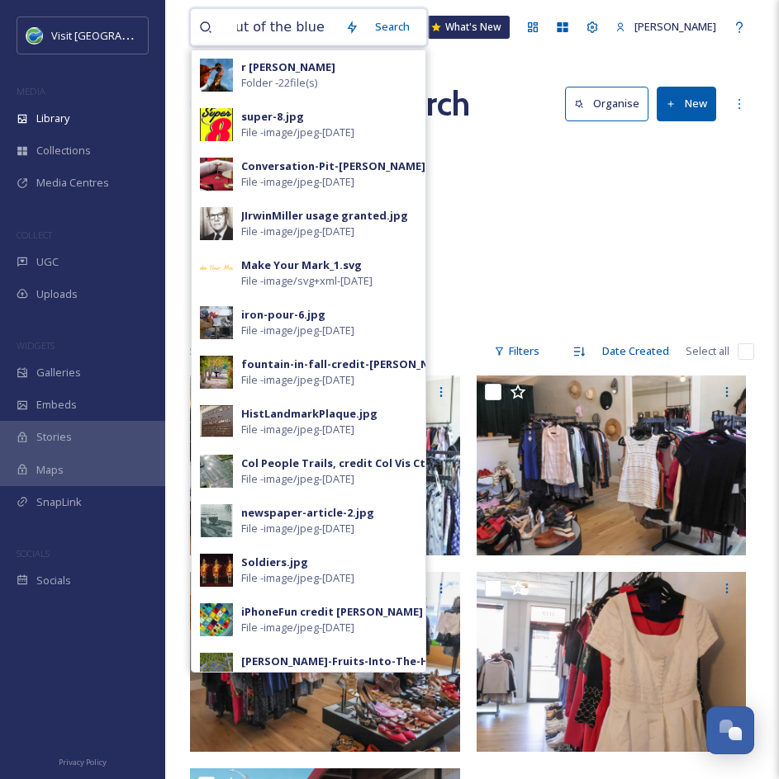
type input "out of the blue finds"
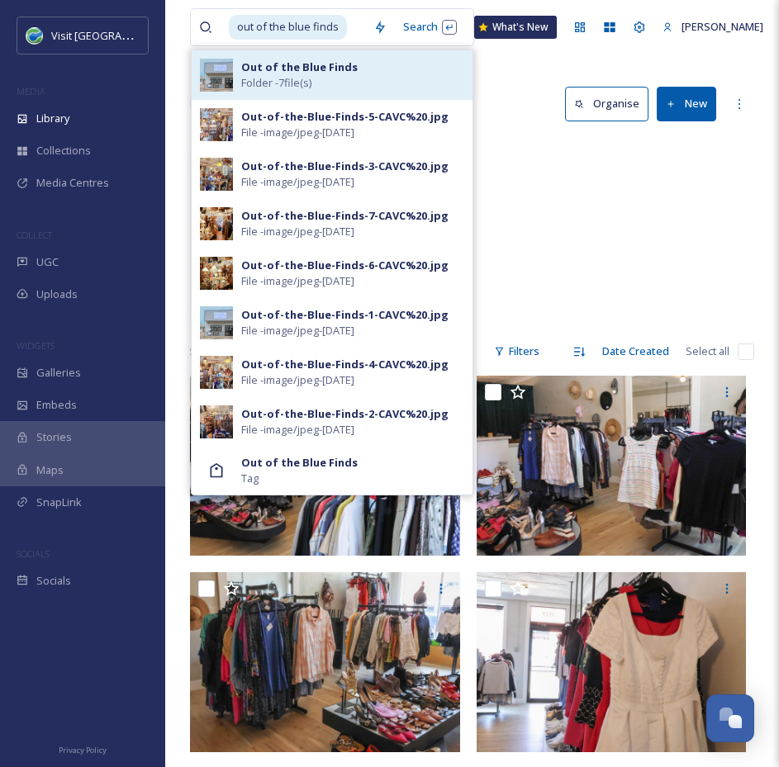
click at [310, 81] on span "Folder - 7 file(s)" at bounding box center [276, 83] width 70 height 16
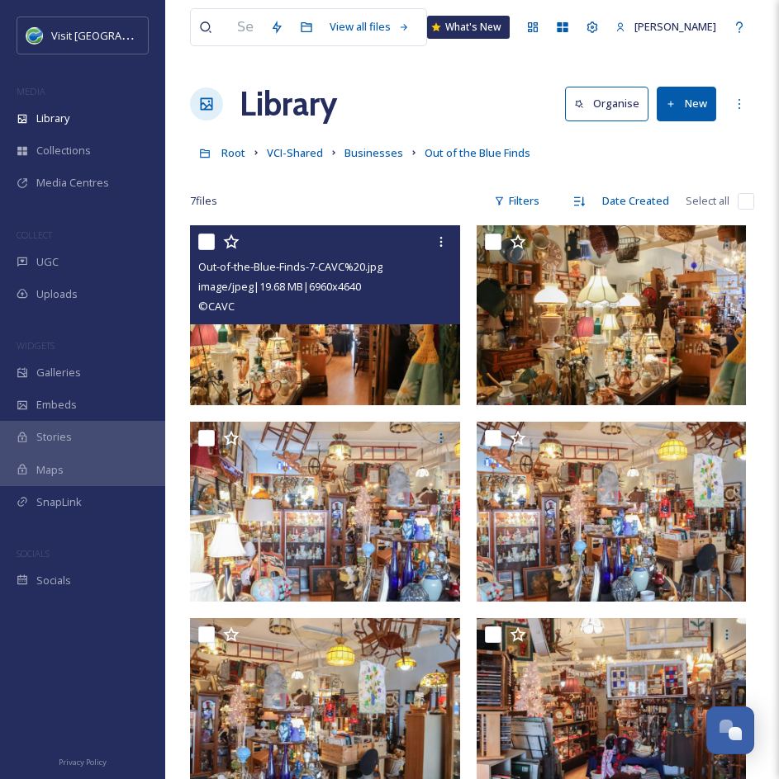
click at [321, 366] on img at bounding box center [325, 315] width 270 height 180
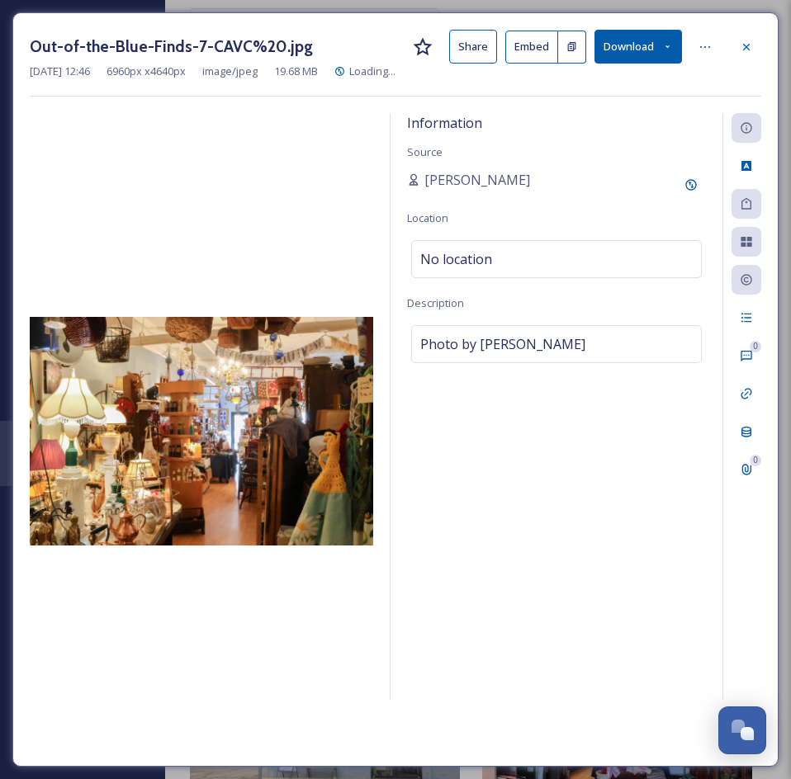
click at [623, 60] on button "Download" at bounding box center [638, 47] width 88 height 34
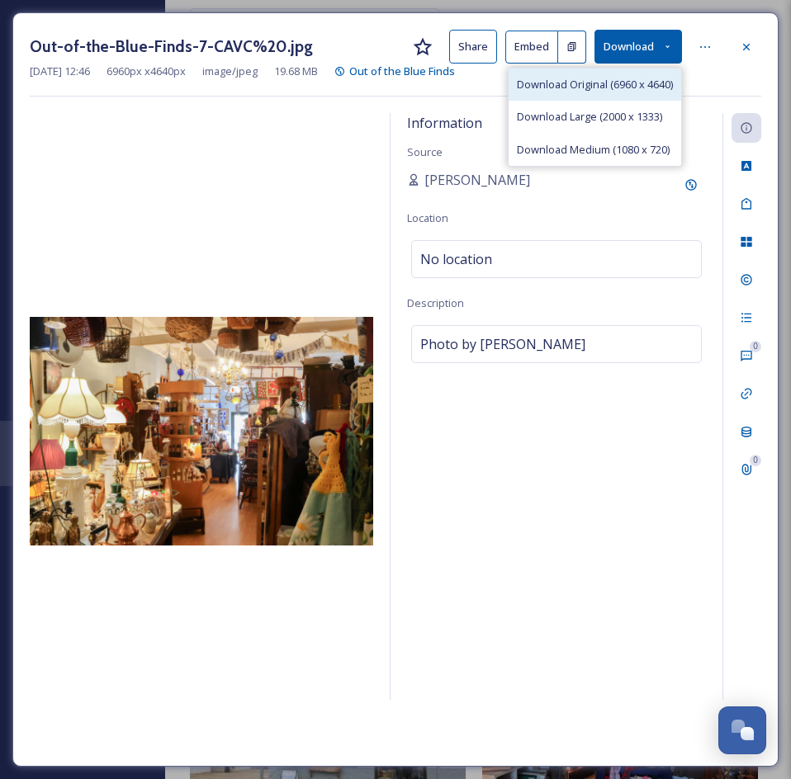
click at [634, 82] on span "Download Original (6960 x 4640)" at bounding box center [595, 85] width 156 height 16
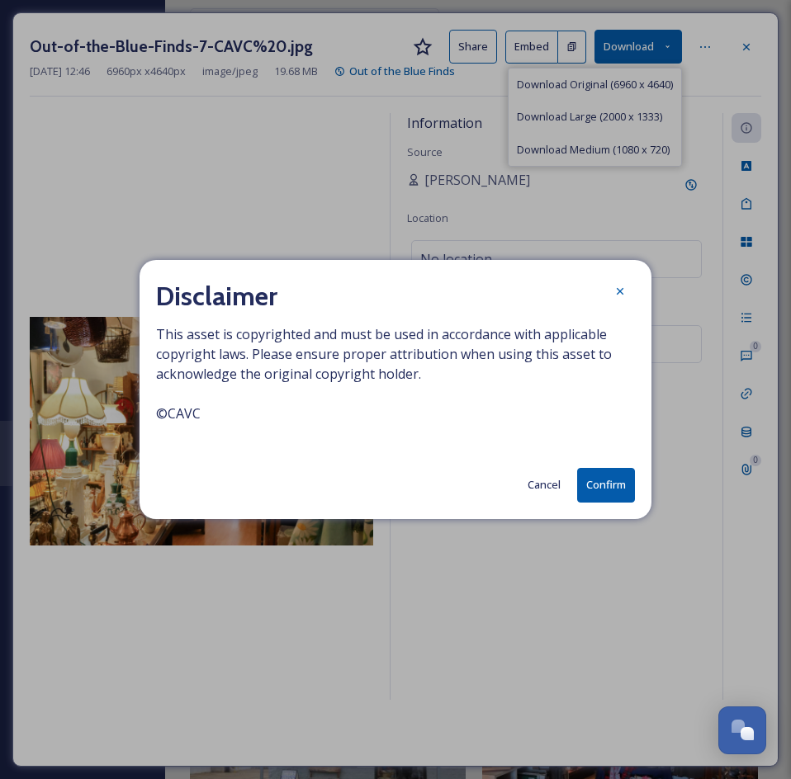
click at [608, 486] on button "Confirm" at bounding box center [606, 485] width 58 height 34
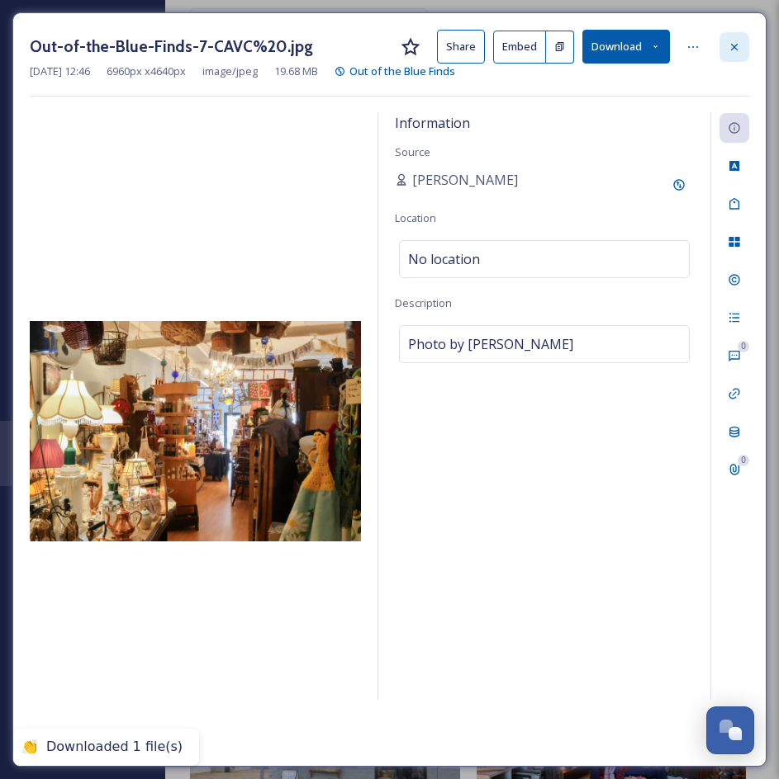
click at [747, 43] on div at bounding box center [734, 47] width 30 height 30
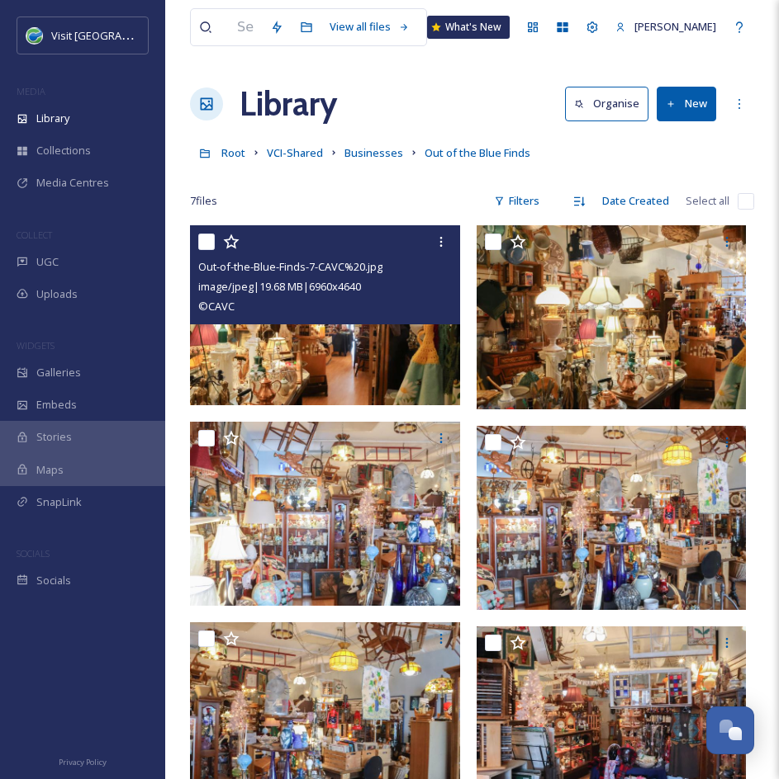
click at [757, 59] on div "View all files What's [GEOGRAPHIC_DATA][PERSON_NAME] Organise New Root VCI-Shar…" at bounding box center [471, 517] width 613 height 1035
click at [373, 150] on span "Businesses" at bounding box center [373, 152] width 59 height 15
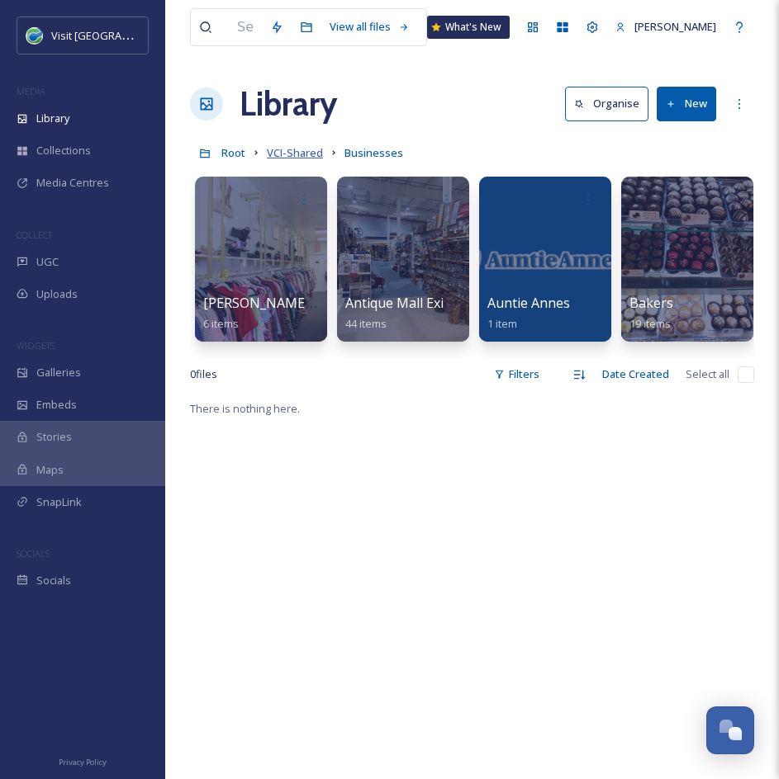
click at [310, 152] on span "VCI-Shared" at bounding box center [295, 152] width 56 height 15
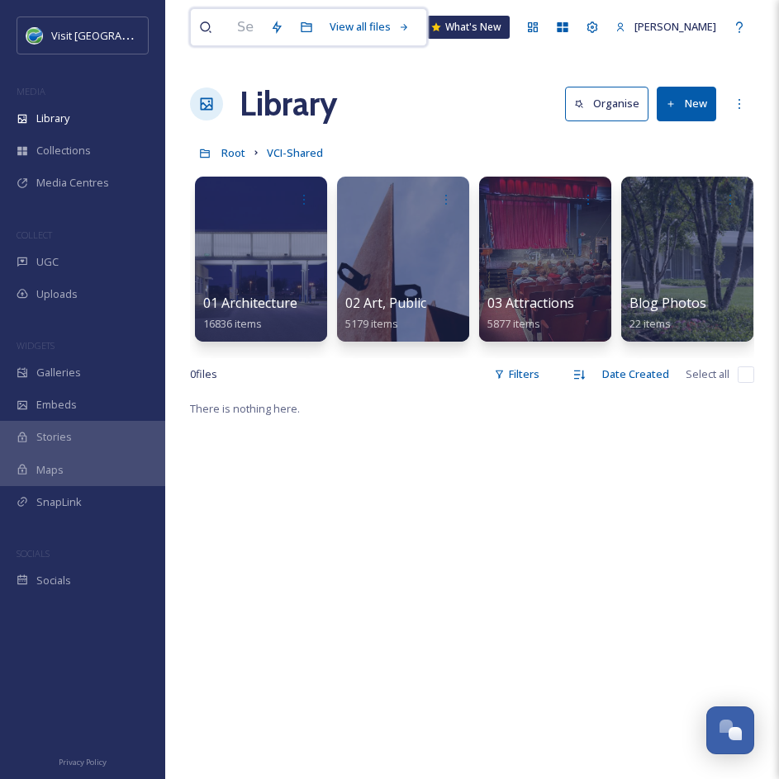
click at [254, 24] on input at bounding box center [245, 27] width 33 height 36
type input "visitors center gift shop"
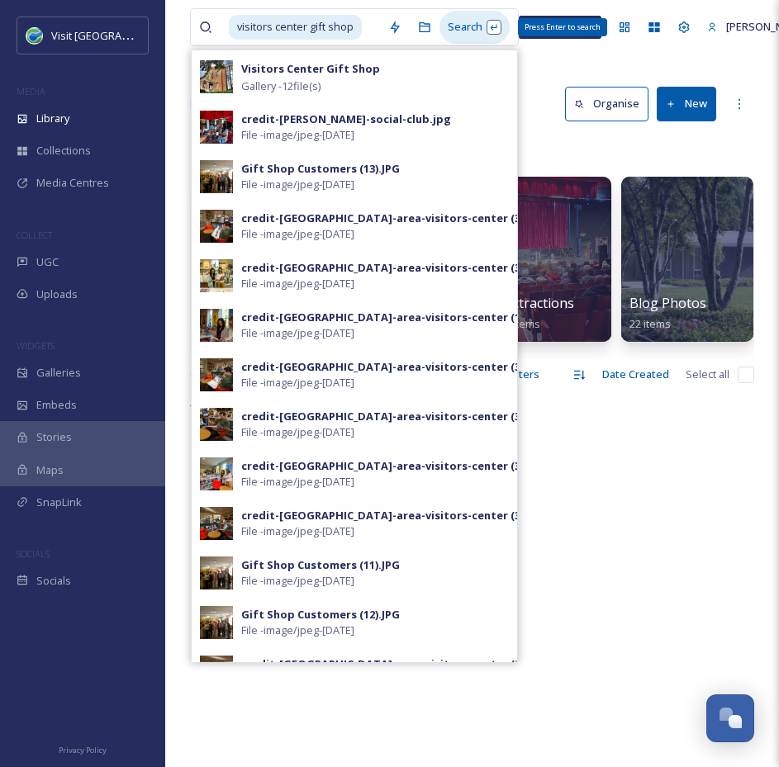
click at [471, 20] on div "Search Press Enter to search" at bounding box center [474, 27] width 70 height 32
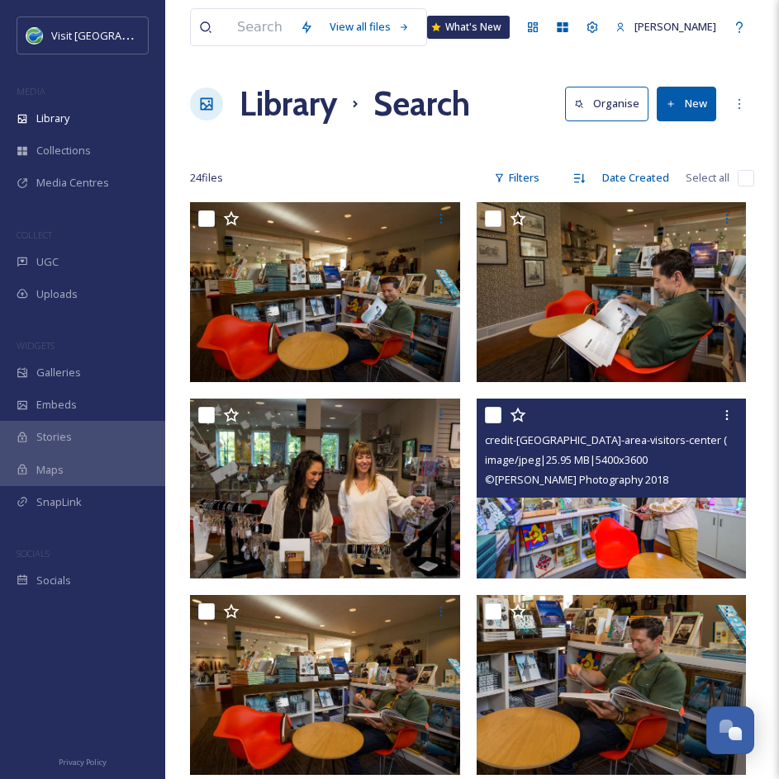
click at [613, 557] on img at bounding box center [611, 489] width 270 height 180
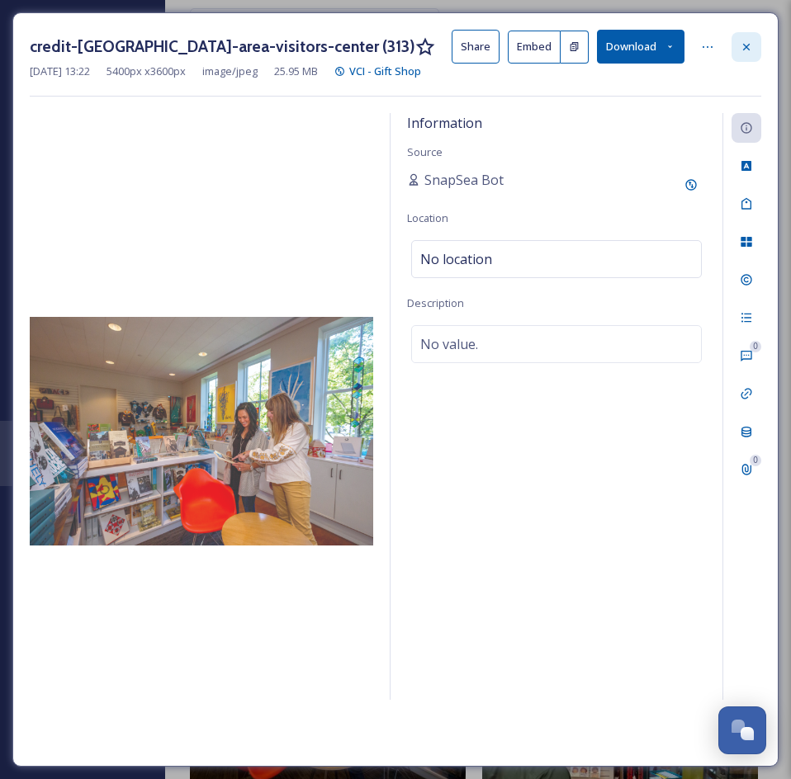
click at [750, 47] on icon at bounding box center [746, 46] width 13 height 13
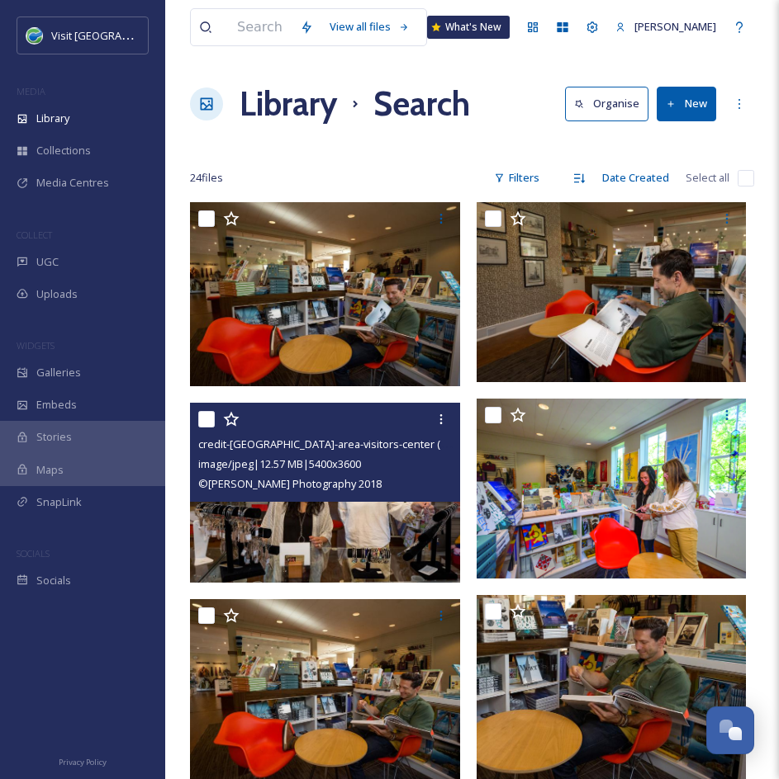
click at [422, 533] on img at bounding box center [325, 493] width 270 height 180
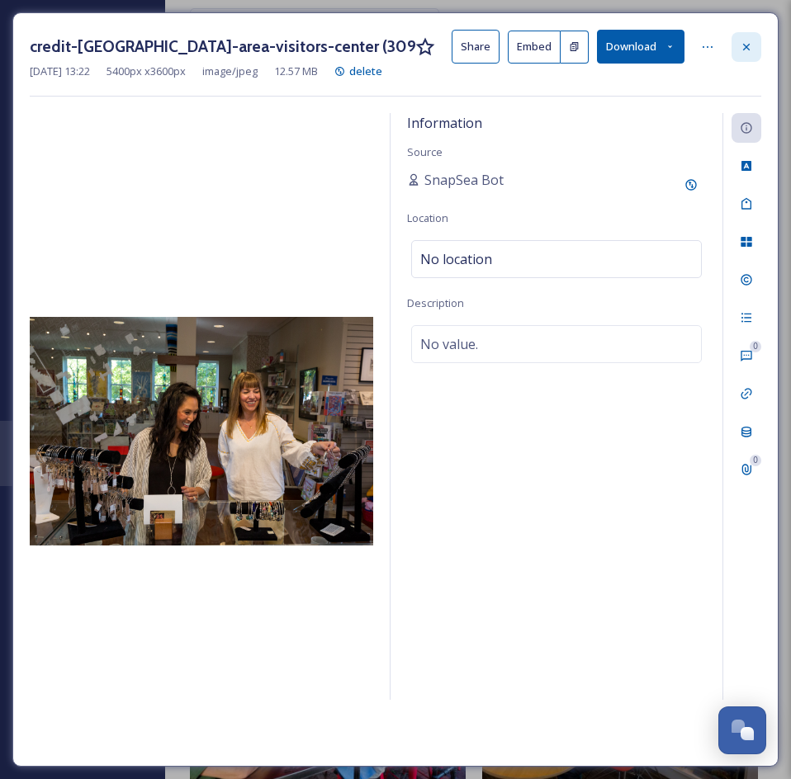
click at [743, 45] on icon at bounding box center [746, 46] width 13 height 13
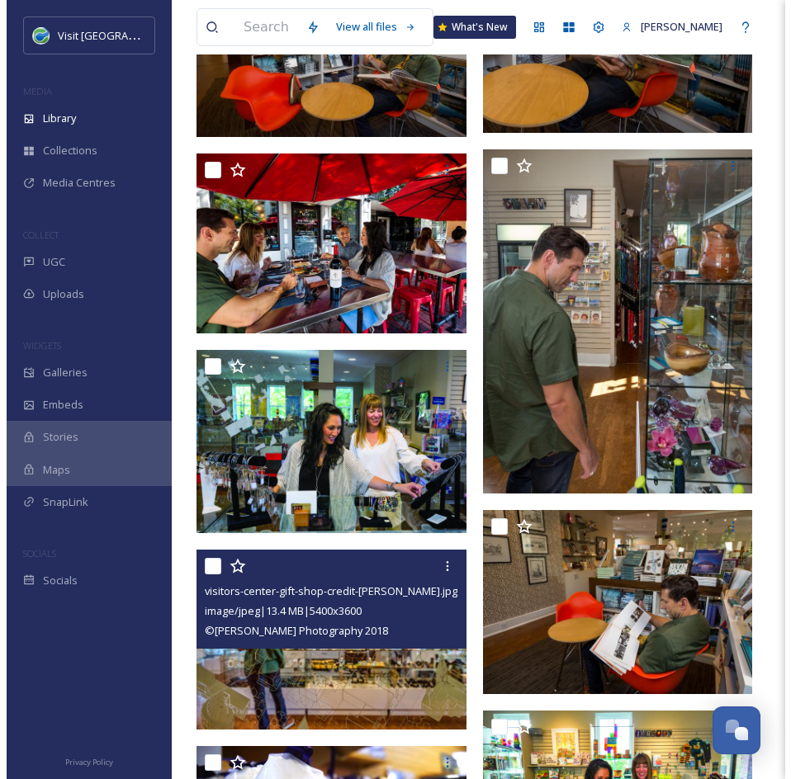
scroll to position [647, 0]
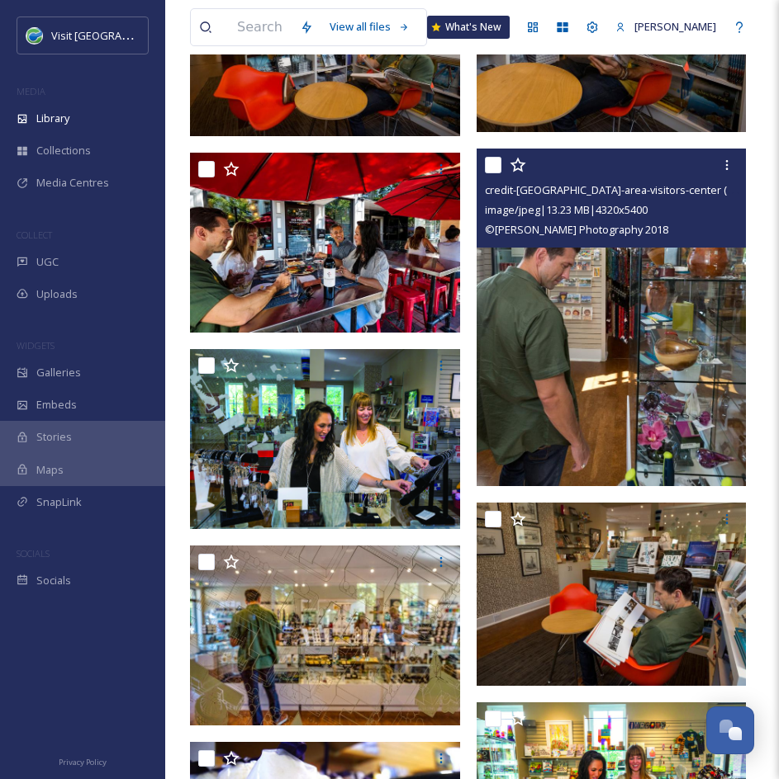
click at [622, 409] on img at bounding box center [611, 318] width 270 height 338
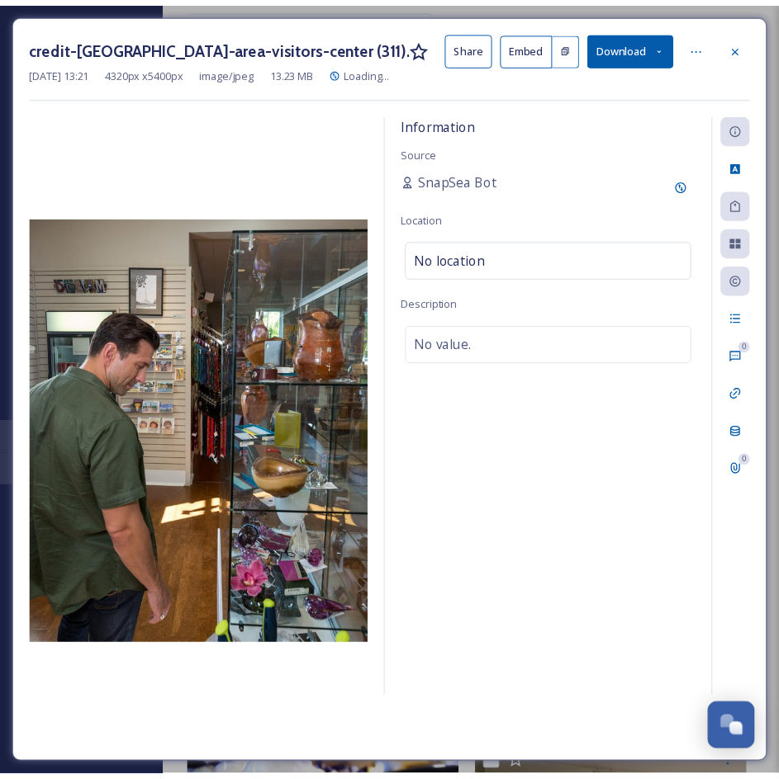
scroll to position [651, 0]
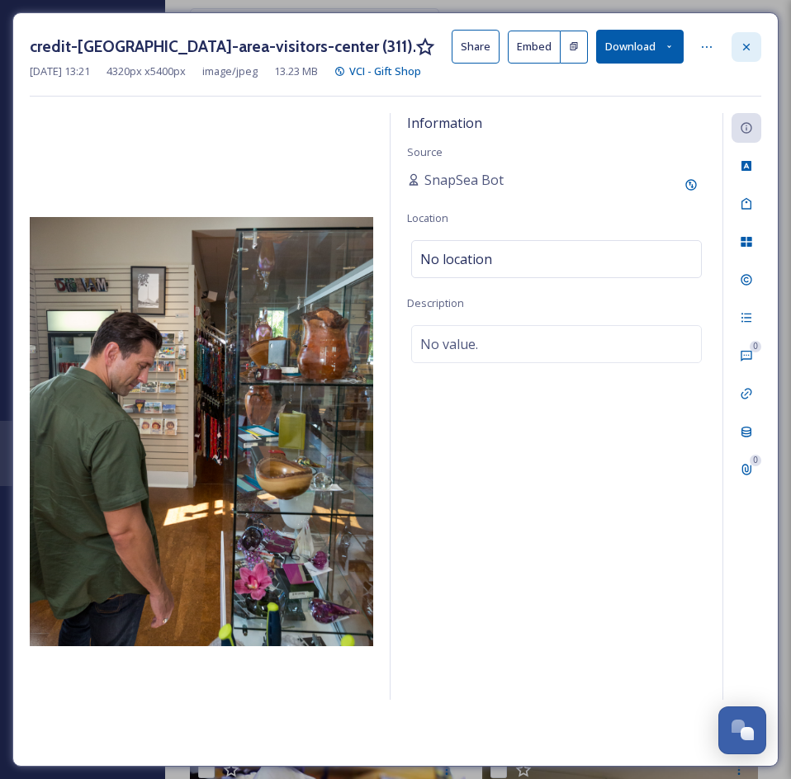
click at [746, 40] on icon at bounding box center [746, 46] width 13 height 13
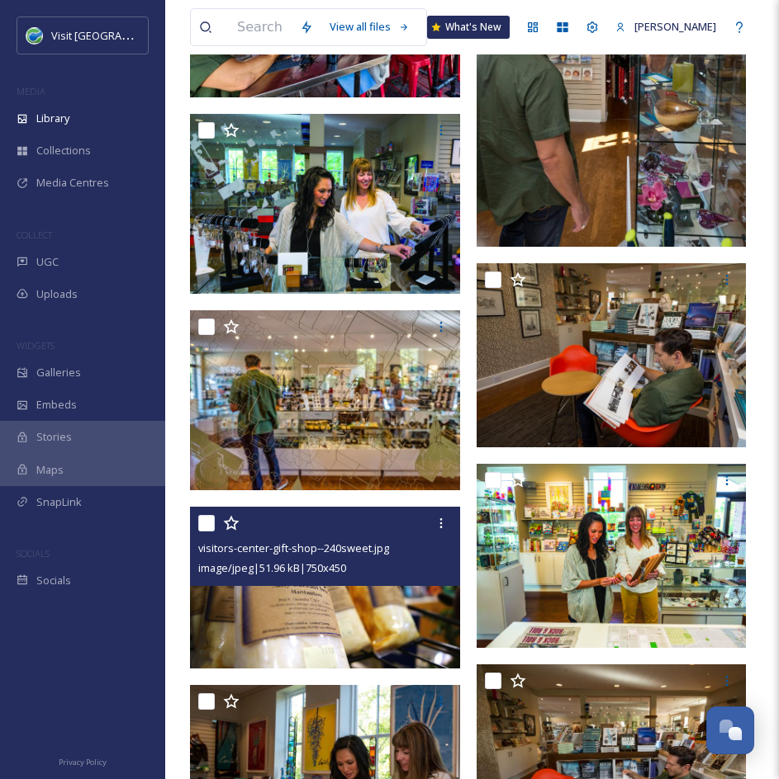
scroll to position [869, 0]
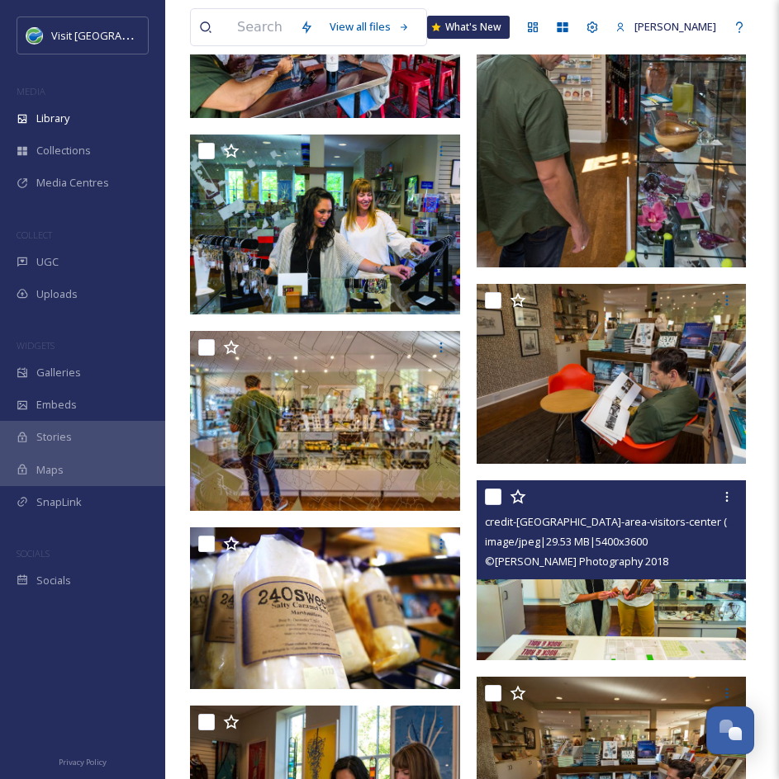
click at [653, 610] on img at bounding box center [611, 571] width 270 height 180
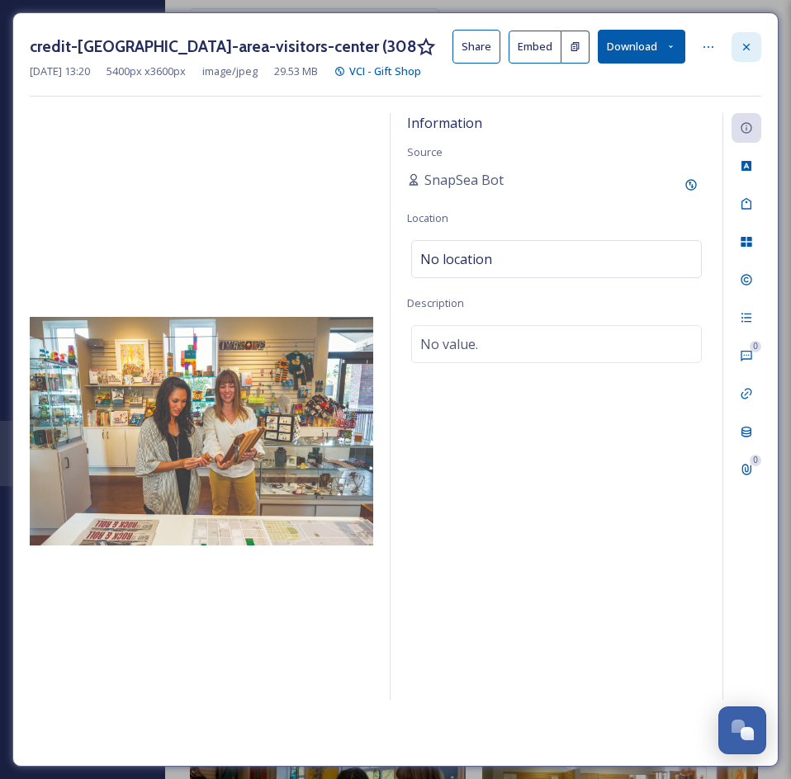
click at [749, 45] on icon at bounding box center [746, 46] width 13 height 13
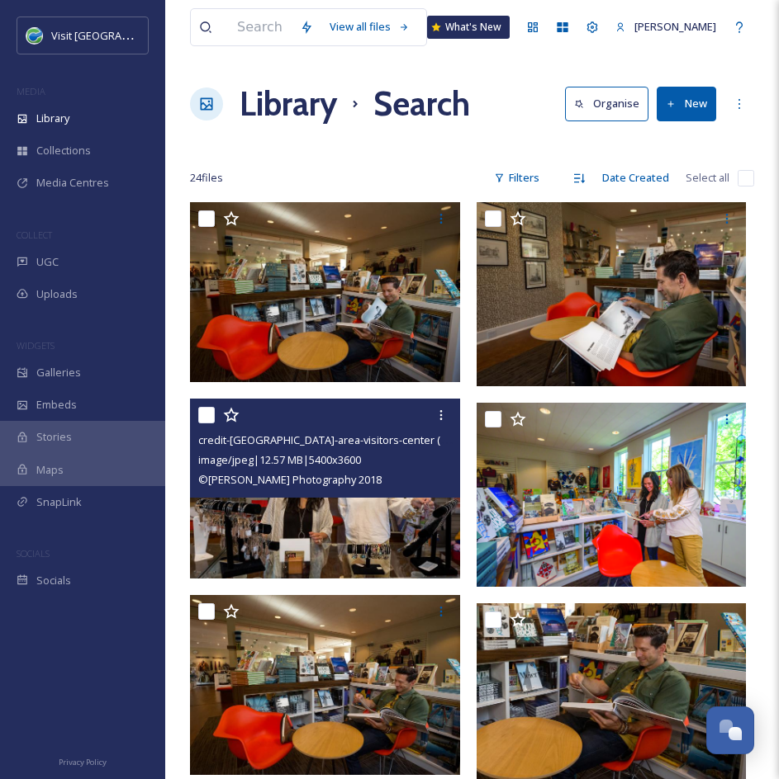
click at [393, 523] on img at bounding box center [325, 489] width 270 height 180
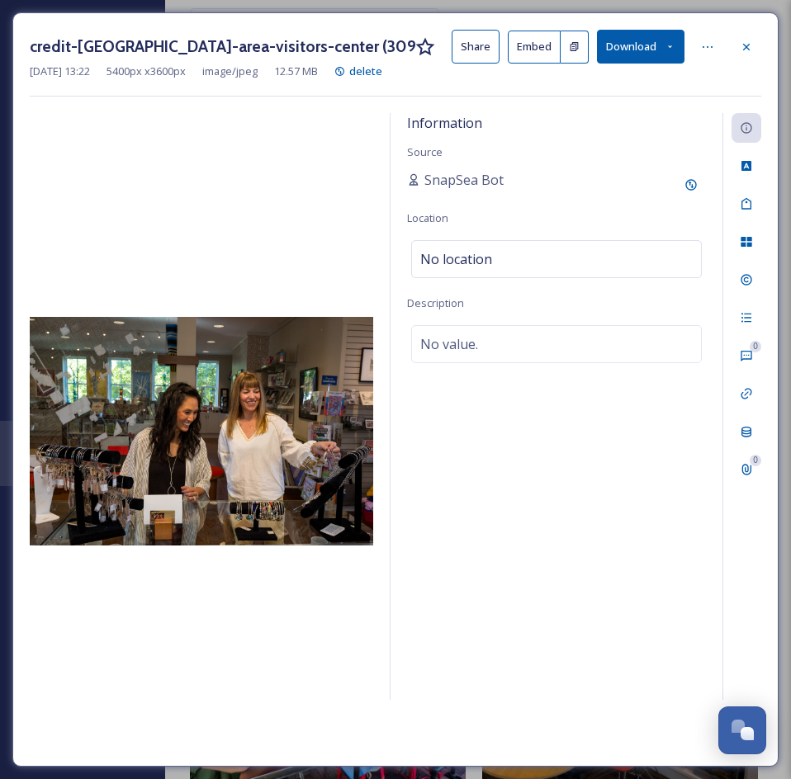
click at [613, 52] on button "Download" at bounding box center [641, 47] width 88 height 34
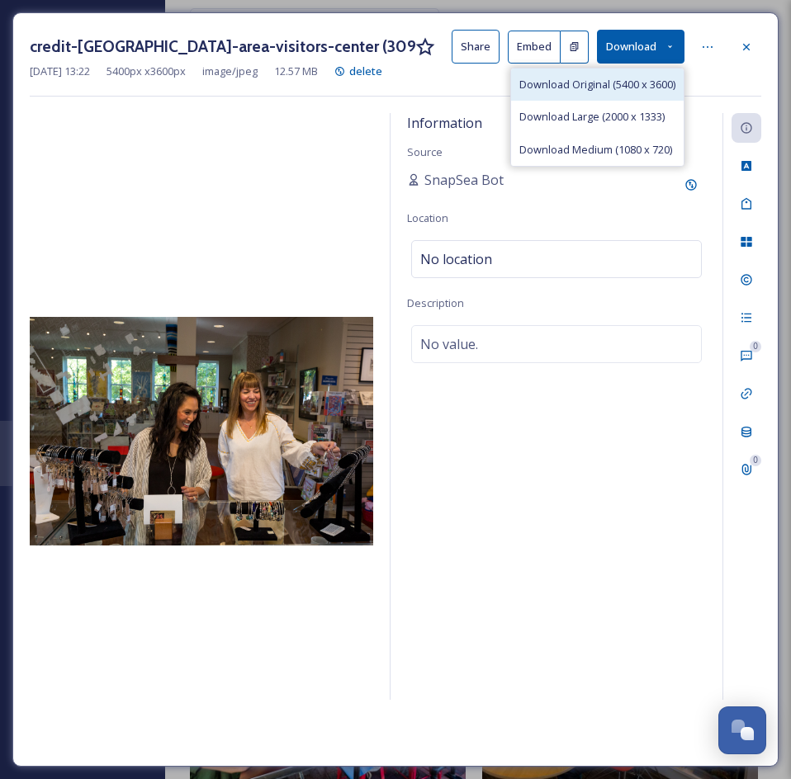
click at [558, 81] on span "Download Original (5400 x 3600)" at bounding box center [597, 85] width 156 height 16
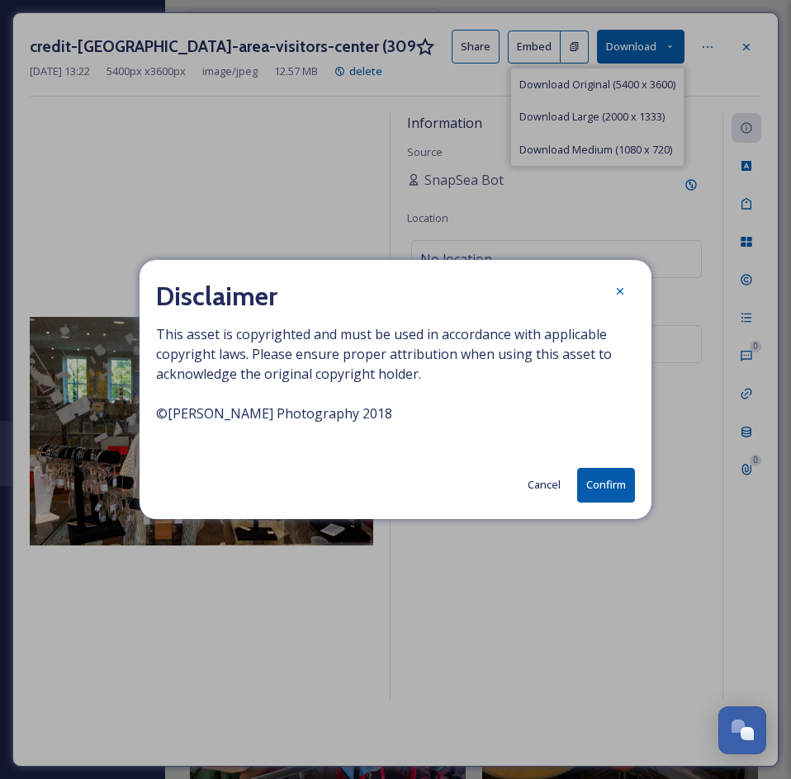
click at [620, 483] on button "Confirm" at bounding box center [606, 485] width 58 height 34
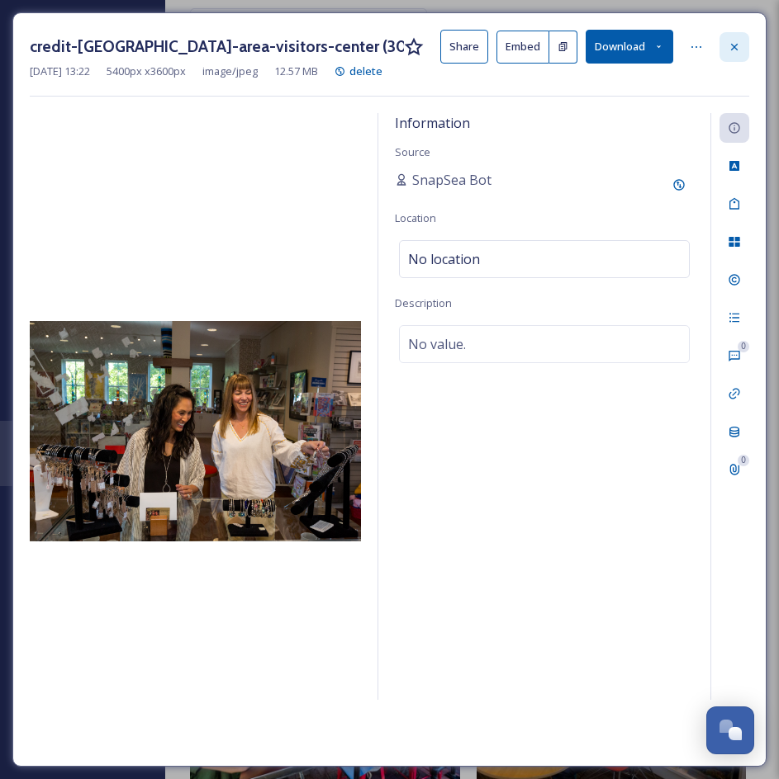
click at [736, 49] on icon at bounding box center [734, 46] width 7 height 7
